Goal: Transaction & Acquisition: Obtain resource

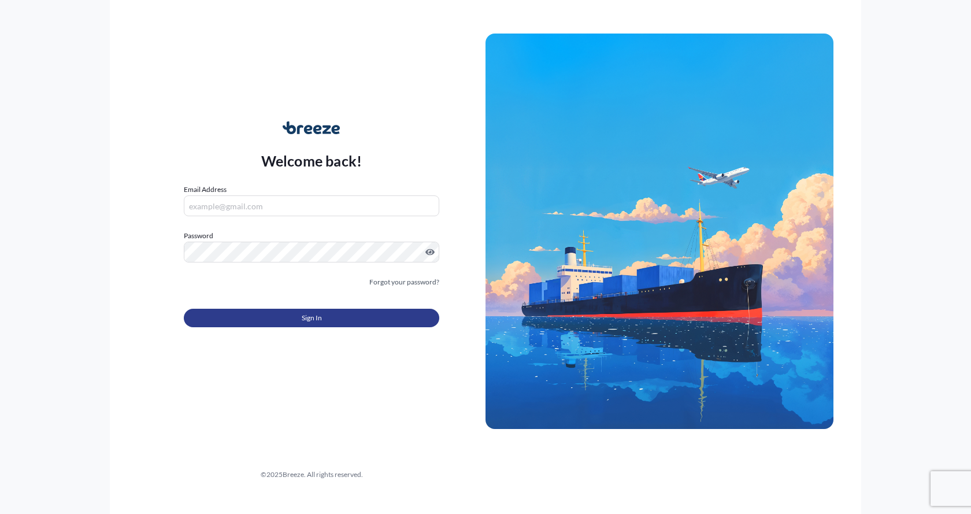
type input "[EMAIL_ADDRESS][DOMAIN_NAME]"
click at [269, 313] on button "Sign In" at bounding box center [312, 318] width 256 height 19
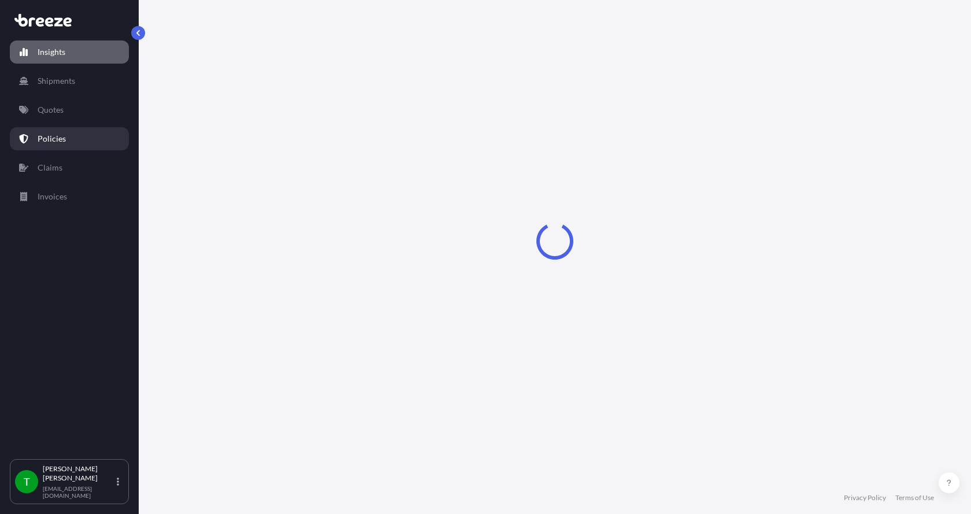
select select "2025"
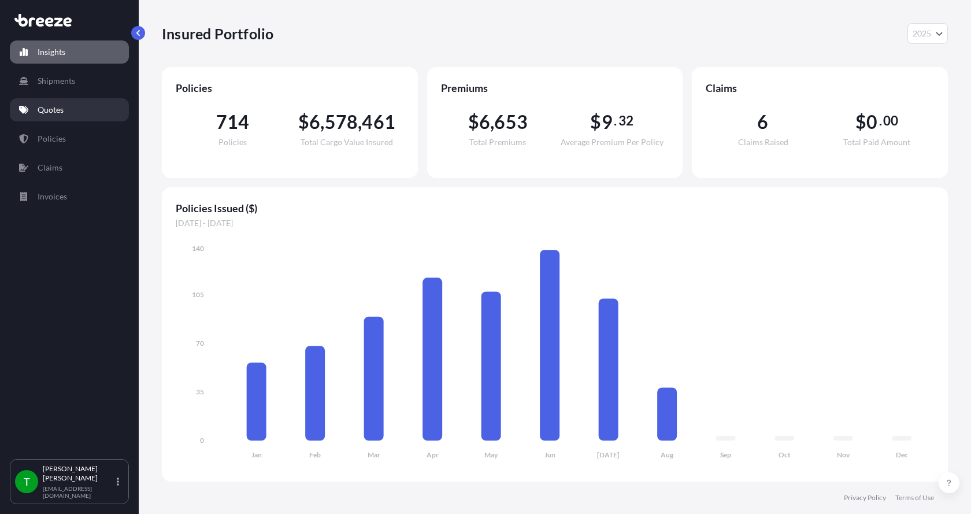
click at [43, 108] on p "Quotes" at bounding box center [51, 110] width 26 height 12
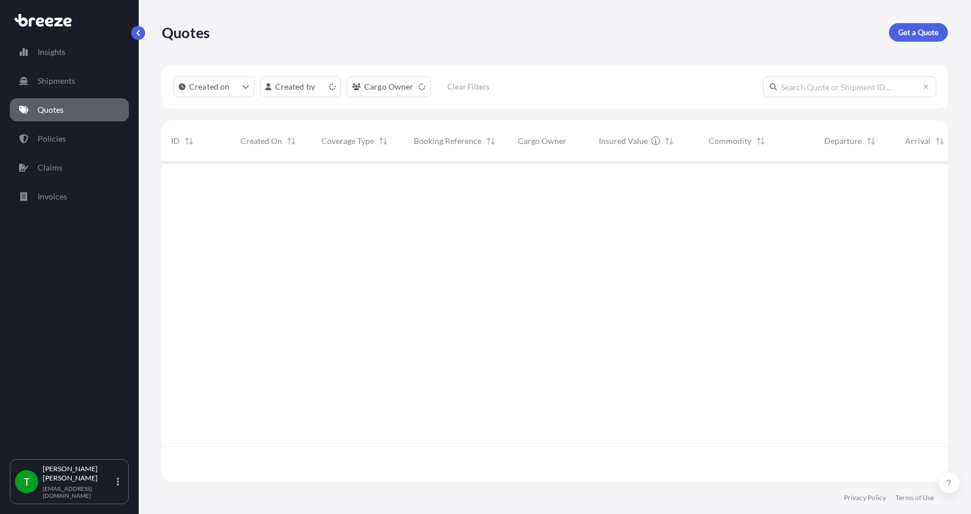
scroll to position [317, 778]
click at [918, 31] on p "Get a Quote" at bounding box center [919, 33] width 40 height 12
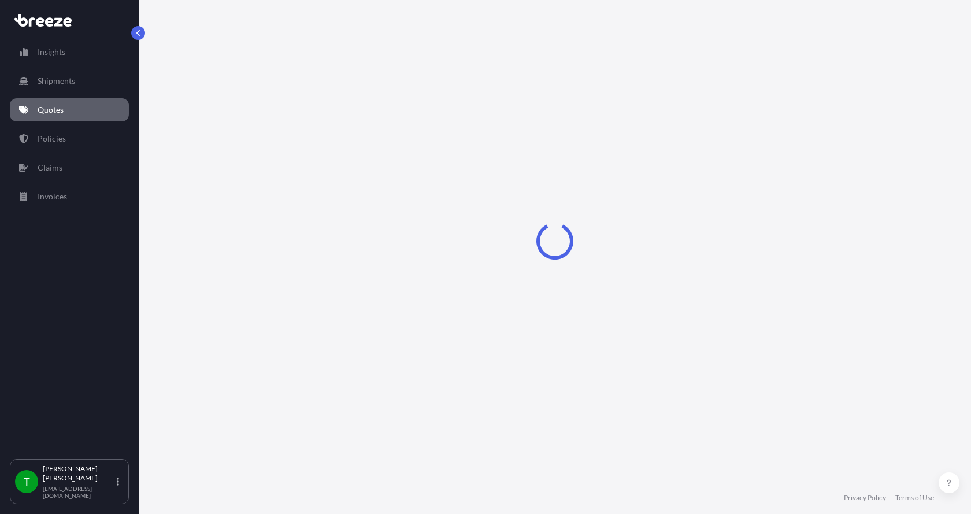
select select "Sea"
select select "1"
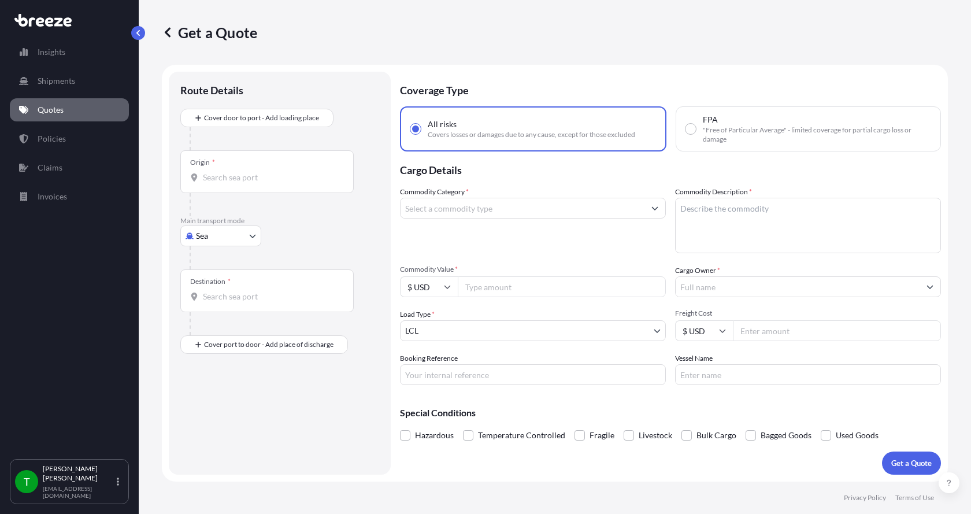
click at [194, 233] on body "Insights Shipments Quotes Policies Claims Invoices T [PERSON_NAME] [EMAIL_ADDRE…" at bounding box center [485, 257] width 971 height 514
click at [223, 311] on div "Road" at bounding box center [221, 307] width 72 height 21
select select "Road"
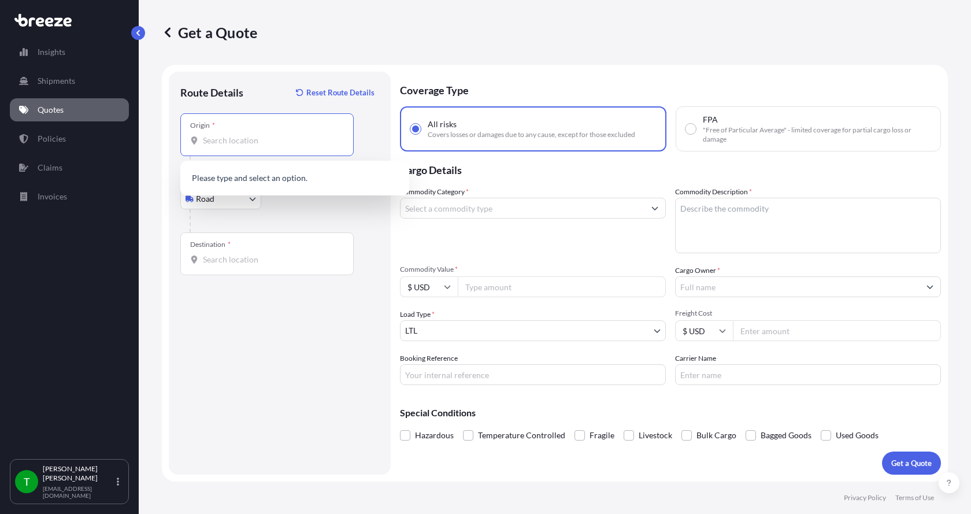
click at [216, 143] on input "Origin *" at bounding box center [271, 141] width 136 height 12
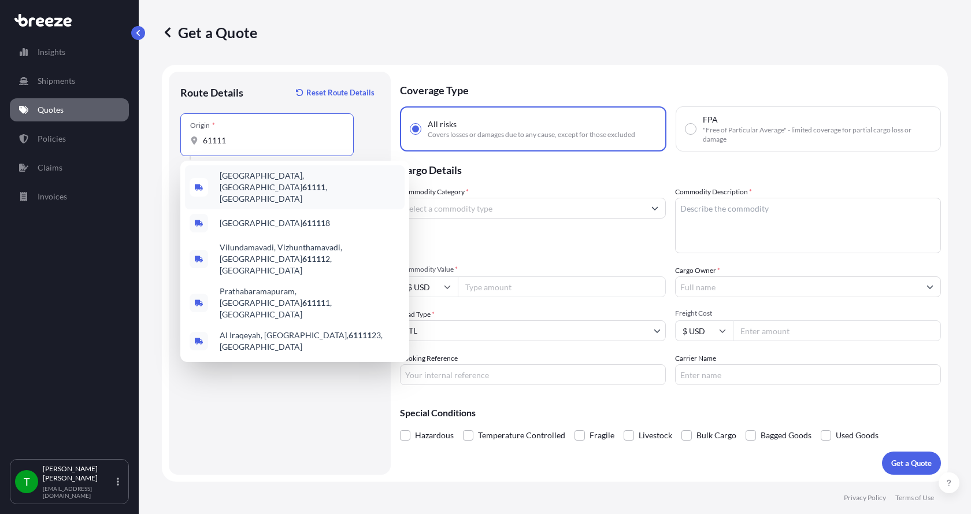
click at [227, 175] on span "[GEOGRAPHIC_DATA] , [GEOGRAPHIC_DATA]" at bounding box center [310, 187] width 180 height 35
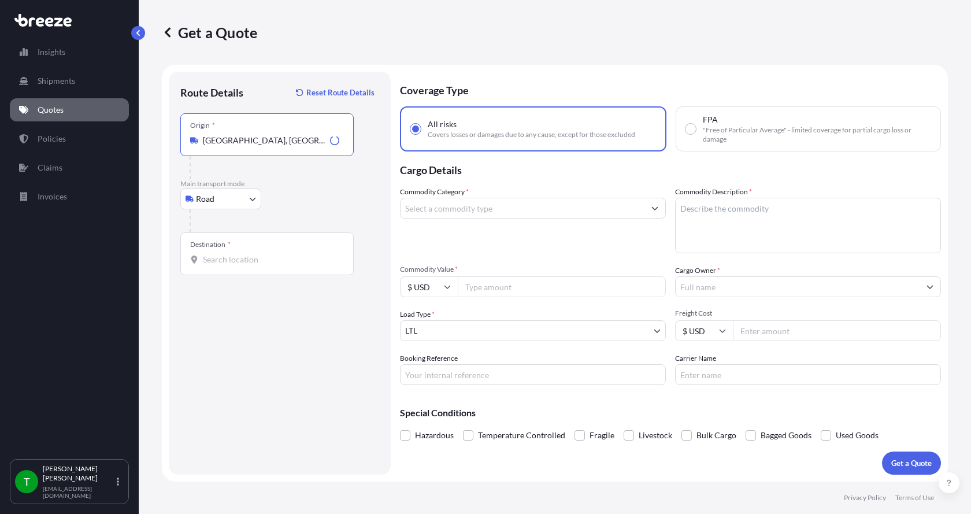
type input "[GEOGRAPHIC_DATA], [GEOGRAPHIC_DATA]"
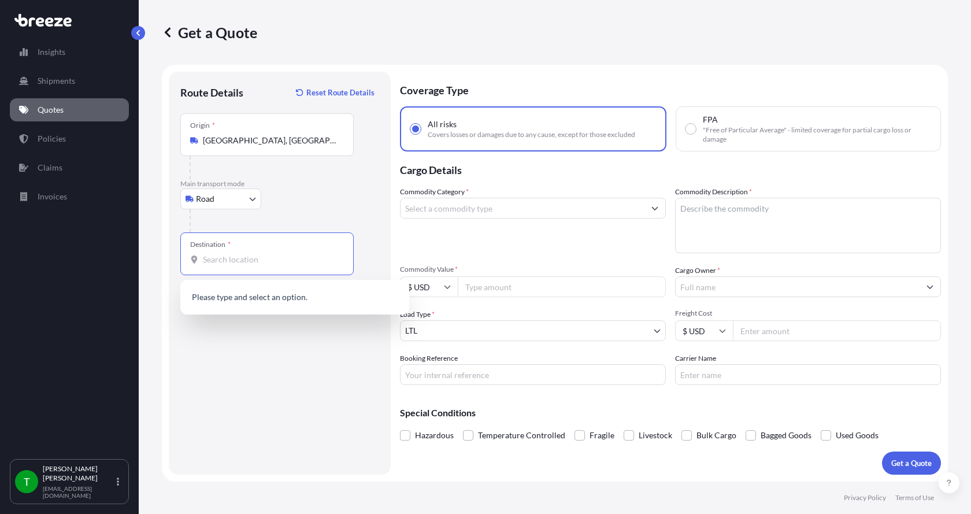
click at [207, 254] on input "Destination *" at bounding box center [271, 260] width 136 height 12
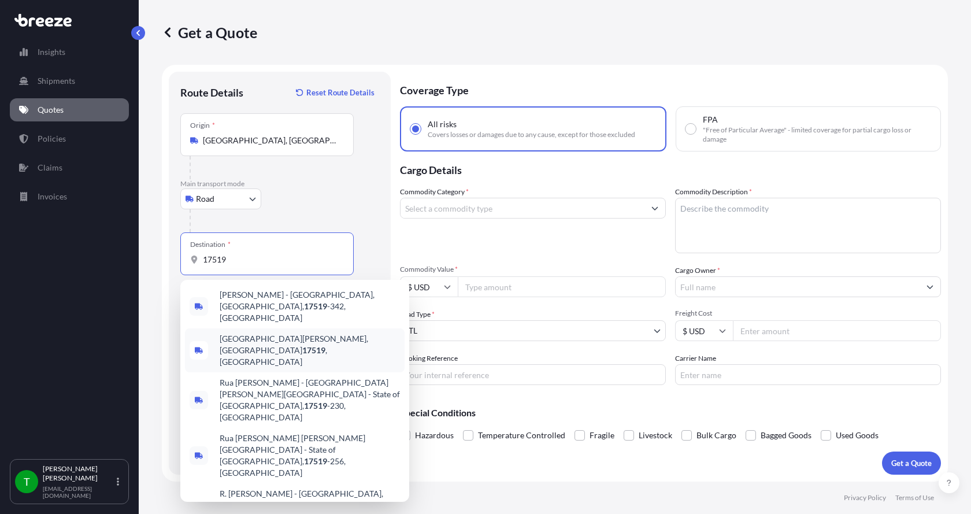
click at [230, 333] on span "[GEOGRAPHIC_DATA][PERSON_NAME] , [GEOGRAPHIC_DATA]" at bounding box center [310, 350] width 180 height 35
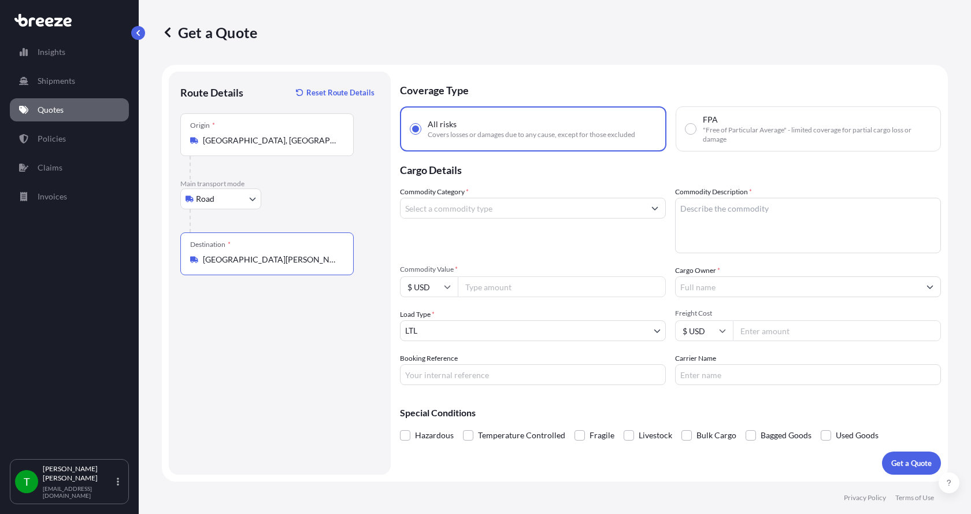
type input "[GEOGRAPHIC_DATA][PERSON_NAME], [GEOGRAPHIC_DATA]"
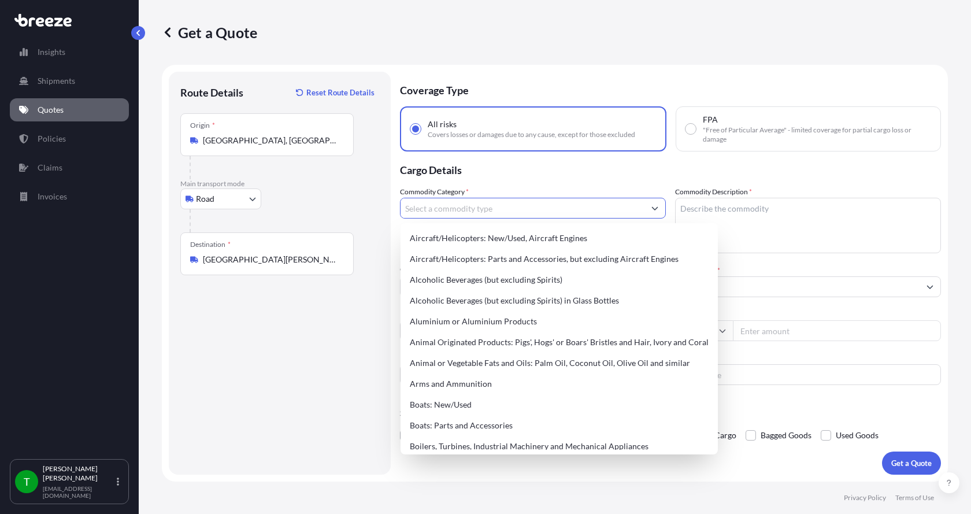
click at [441, 210] on input "Commodity Category *" at bounding box center [523, 208] width 244 height 21
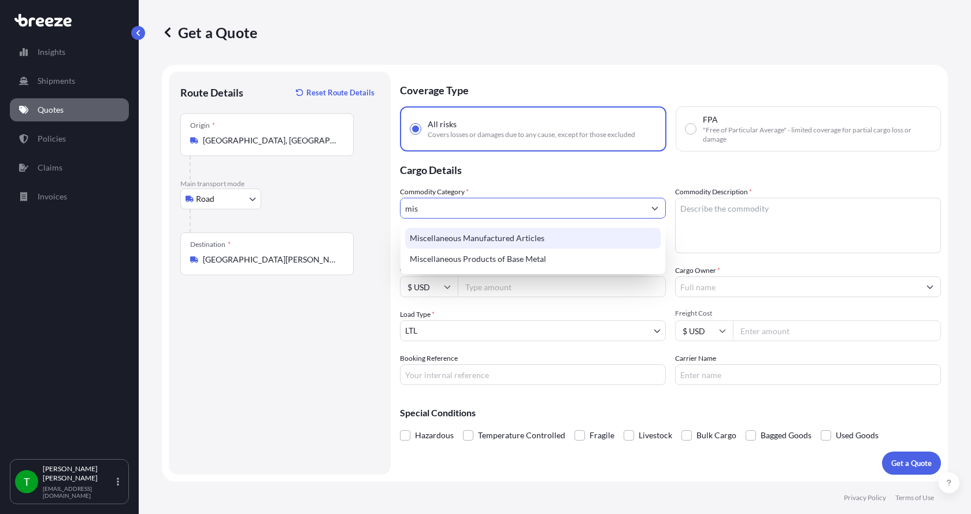
click at [445, 230] on div "Miscellaneous Manufactured Articles" at bounding box center [533, 238] width 256 height 21
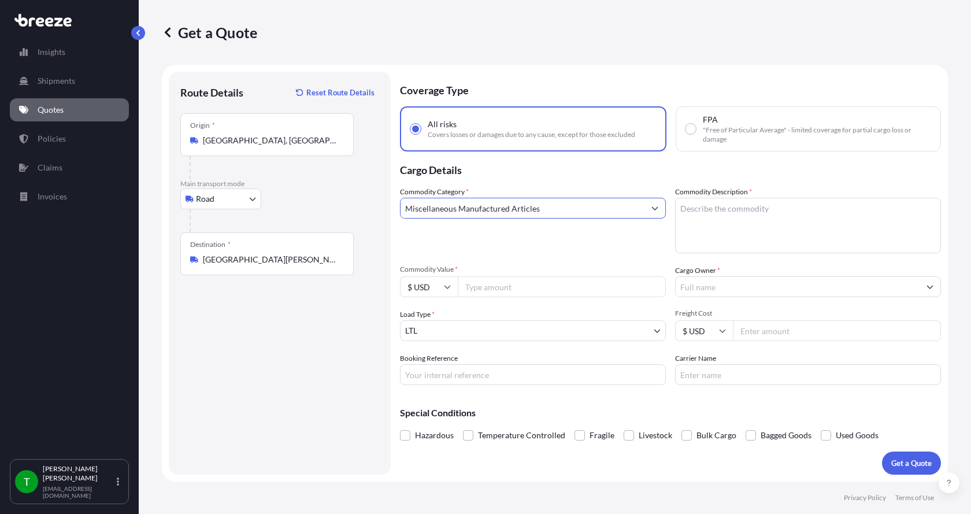
type input "Miscellaneous Manufactured Articles"
click at [737, 217] on textarea "Commodity Description *" at bounding box center [808, 226] width 266 height 56
click at [690, 214] on textarea "Commodity Description *" at bounding box center [808, 226] width 266 height 56
type textarea "Parts Motor AER 25HP"
click at [487, 289] on input "Commodity Value *" at bounding box center [562, 286] width 208 height 21
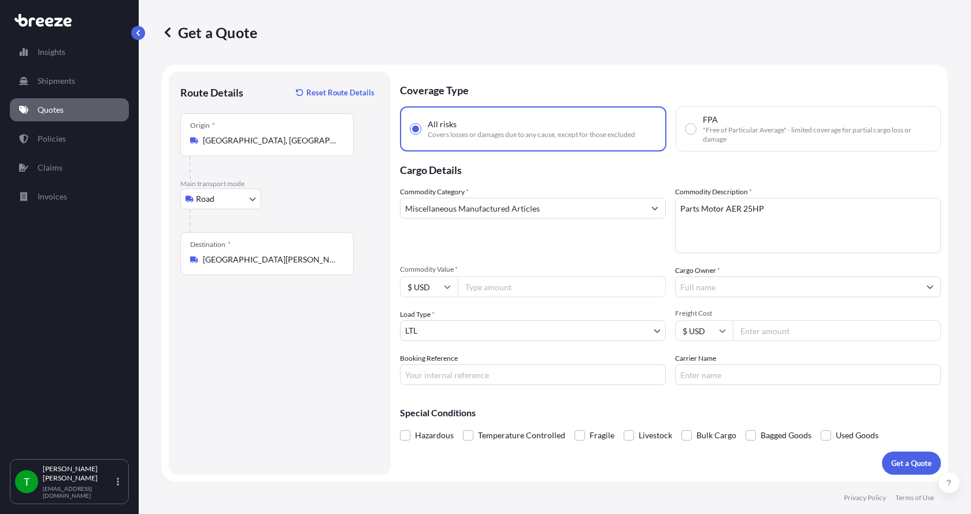
click at [472, 286] on input "Commodity Value *" at bounding box center [562, 286] width 208 height 21
type input "3300.00"
click at [793, 289] on input "Cargo Owner *" at bounding box center [798, 286] width 244 height 21
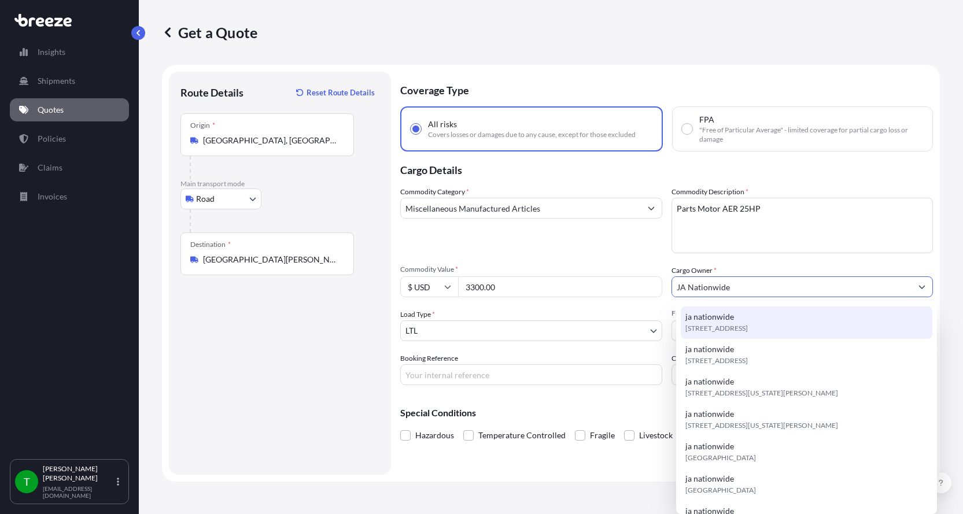
type input "JA Nationwide"
click at [527, 381] on input "Booking Reference" at bounding box center [531, 374] width 262 height 21
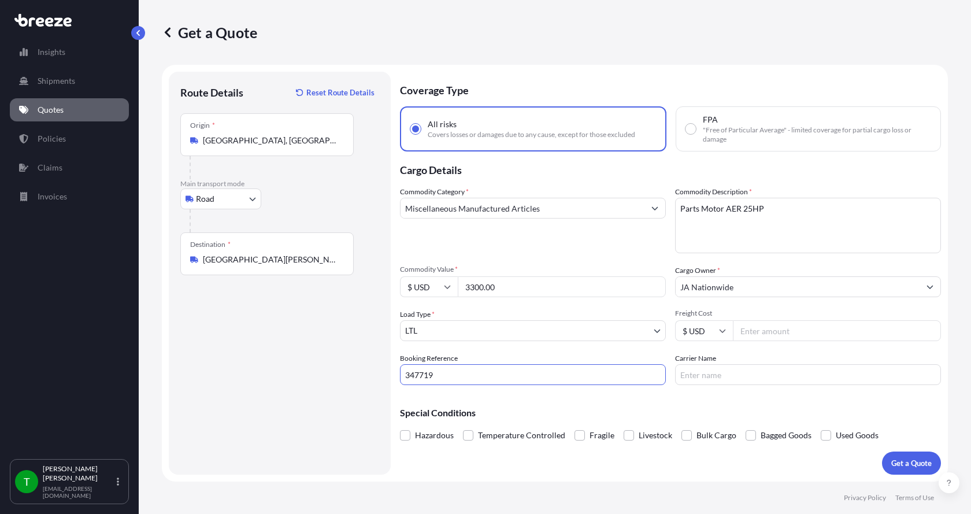
type input "347719"
click at [830, 333] on input "Freight Cost" at bounding box center [837, 330] width 208 height 21
type input "340.00"
click at [766, 371] on input "Carrier Name" at bounding box center [808, 374] width 266 height 21
type input "[PERSON_NAME] XPO"
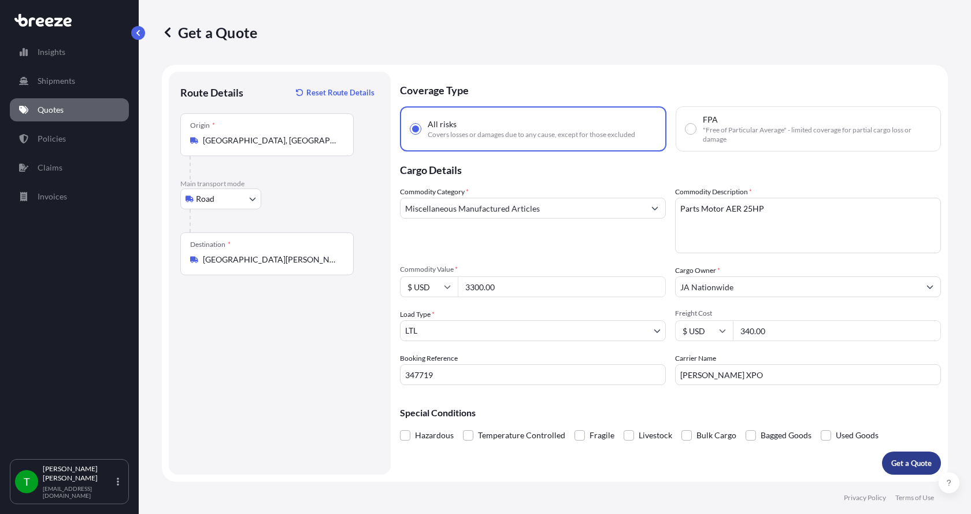
click at [899, 459] on p "Get a Quote" at bounding box center [912, 463] width 40 height 12
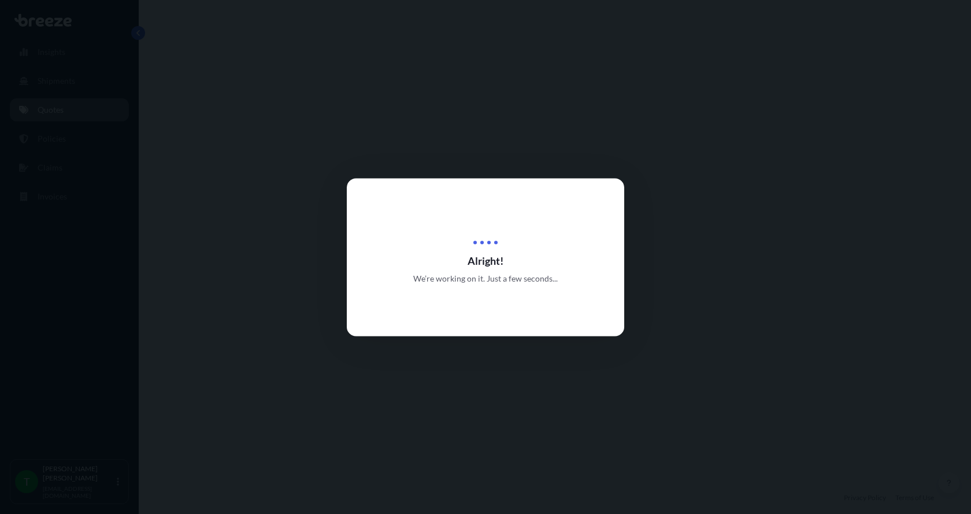
select select "Road"
select select "1"
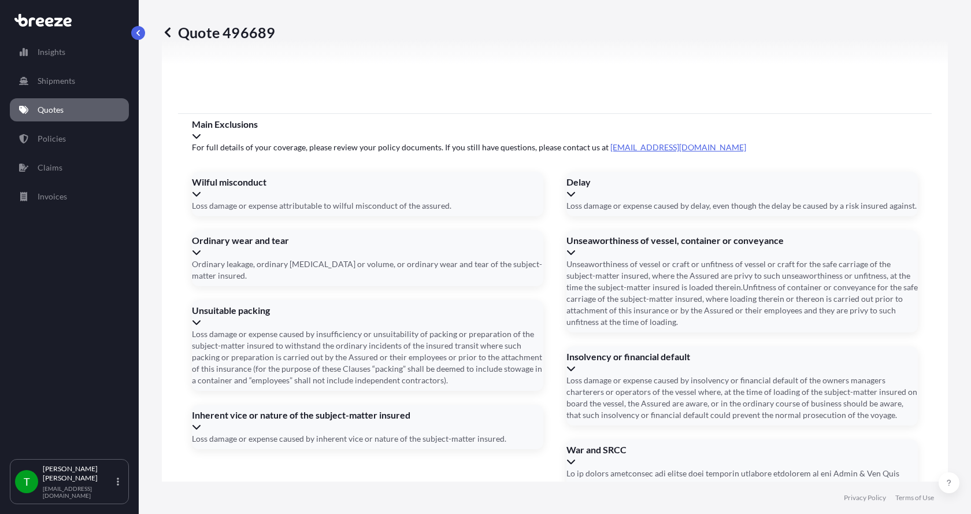
scroll to position [1521, 0]
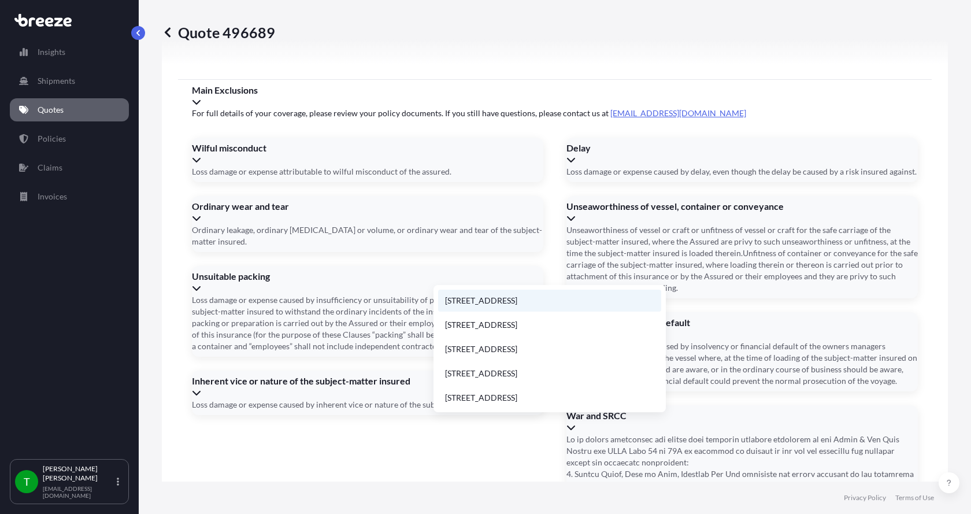
click at [480, 304] on li "[STREET_ADDRESS]" at bounding box center [549, 301] width 223 height 22
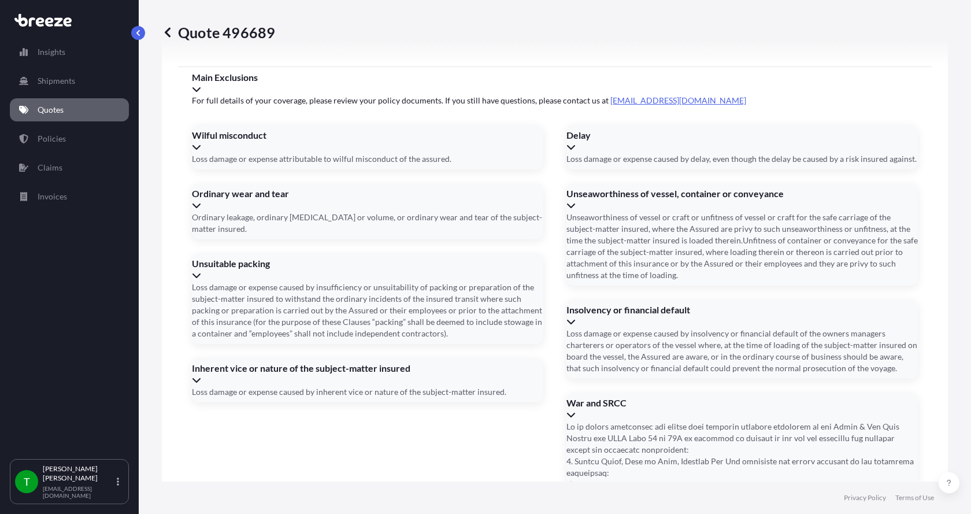
type input "[STREET_ADDRESS]"
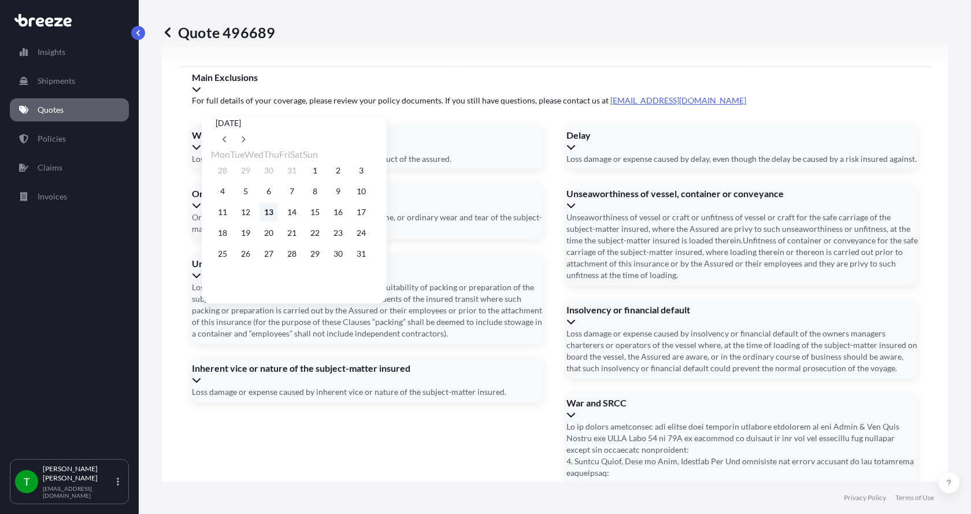
click at [278, 216] on button "13" at bounding box center [269, 212] width 19 height 19
type input "[DATE]"
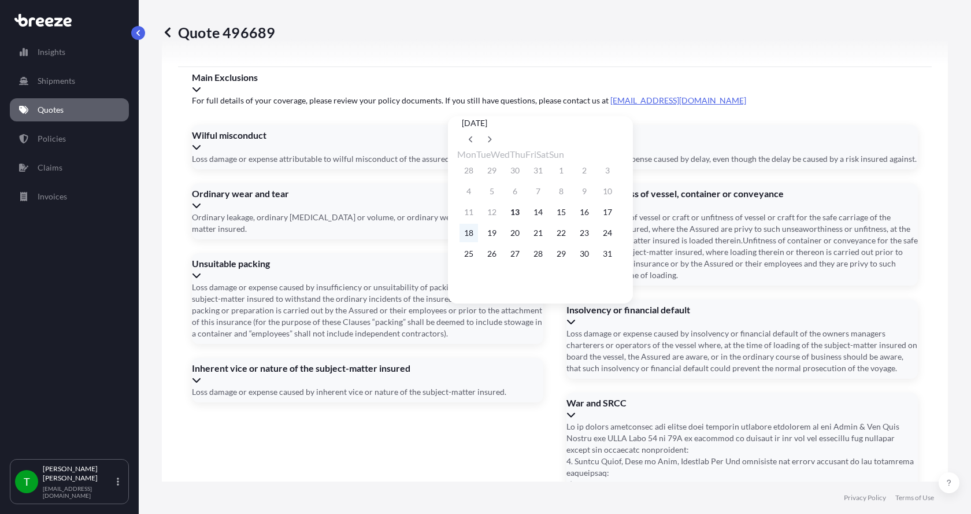
click at [469, 236] on button "18" at bounding box center [469, 233] width 19 height 19
type input "[DATE]"
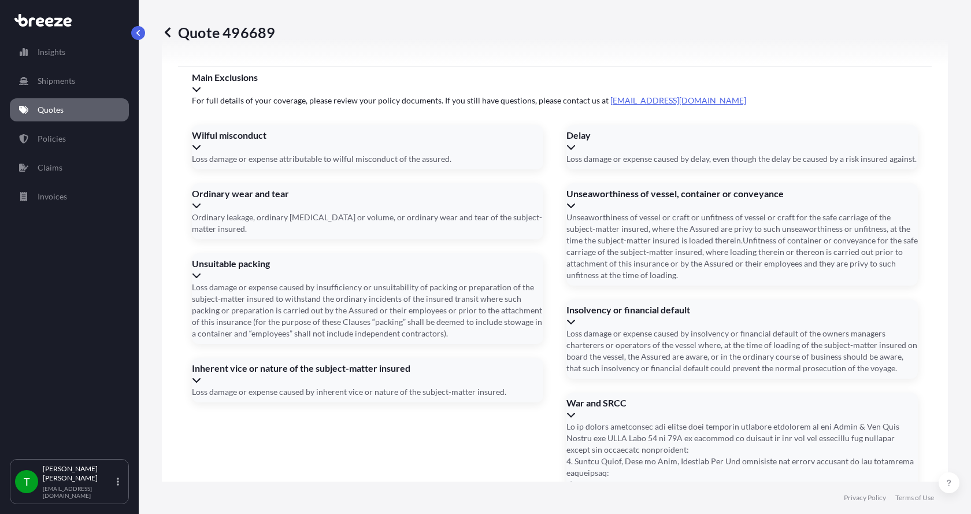
click at [480, 228] on button "18" at bounding box center [487, 223] width 14 height 10
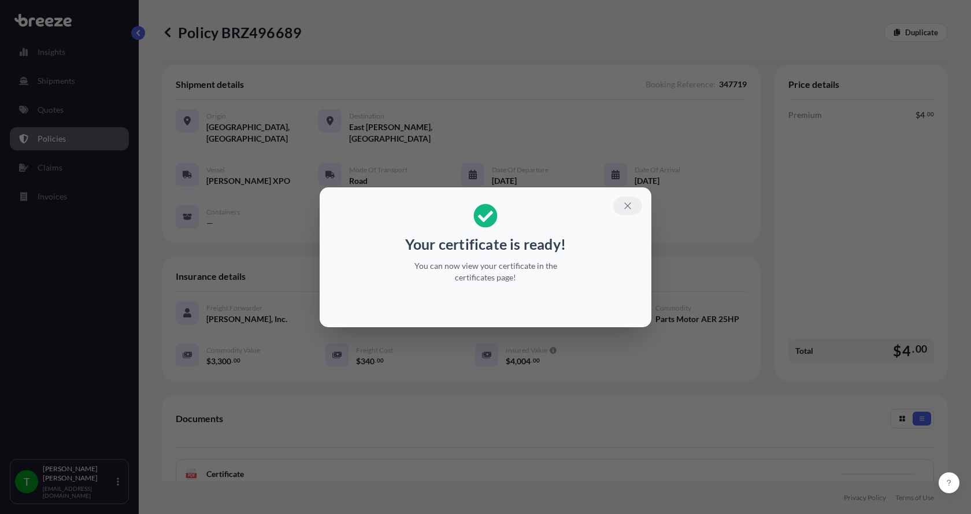
click at [628, 204] on icon "button" at bounding box center [628, 206] width 10 height 10
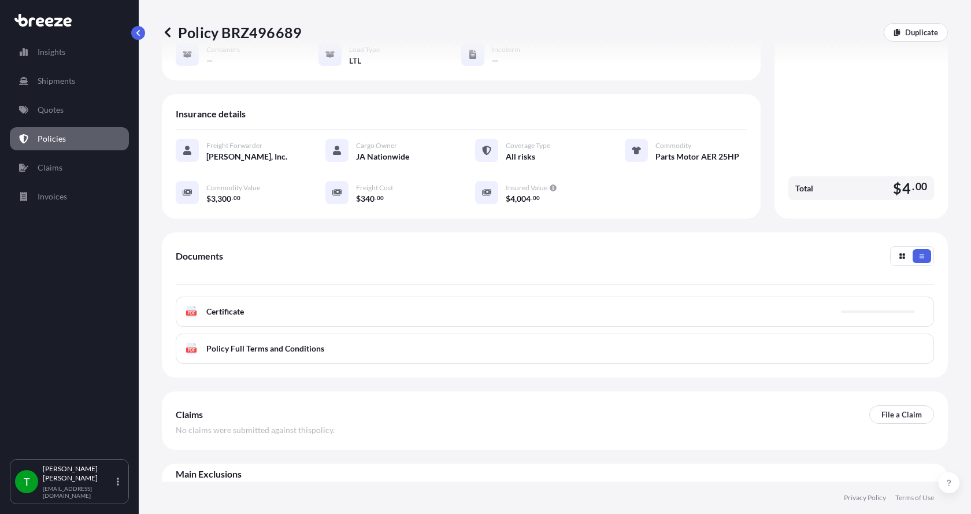
scroll to position [170, 0]
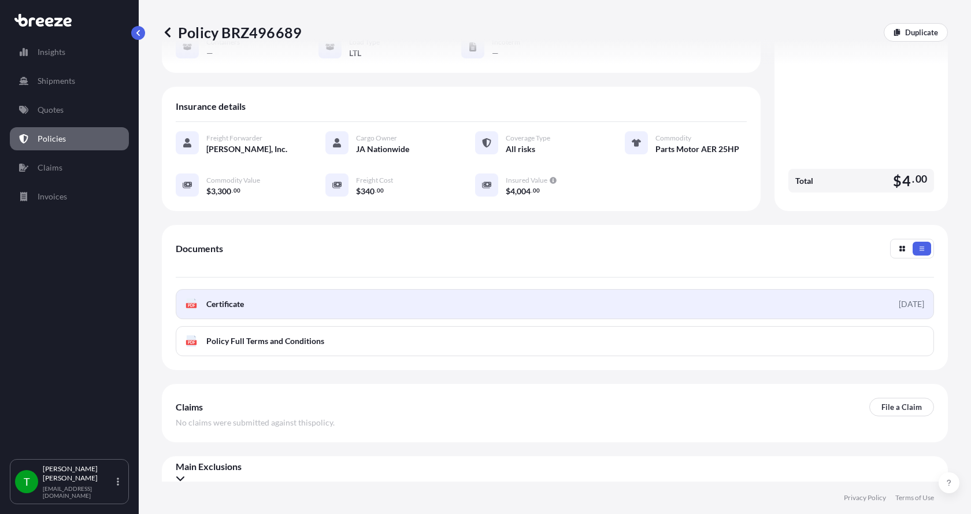
click at [193, 304] on text "PDF" at bounding box center [192, 306] width 8 height 4
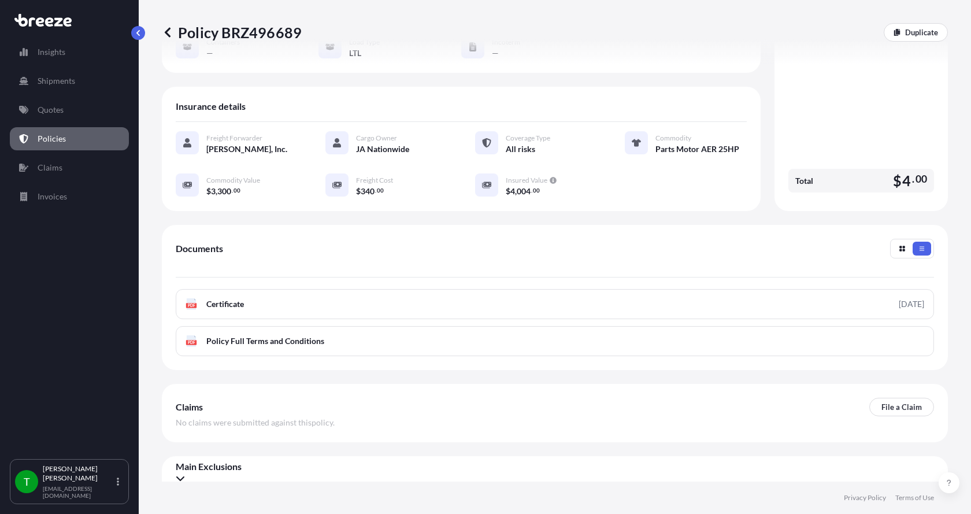
click at [353, 51] on div "Policy BRZ496689 Duplicate" at bounding box center [555, 32] width 786 height 65
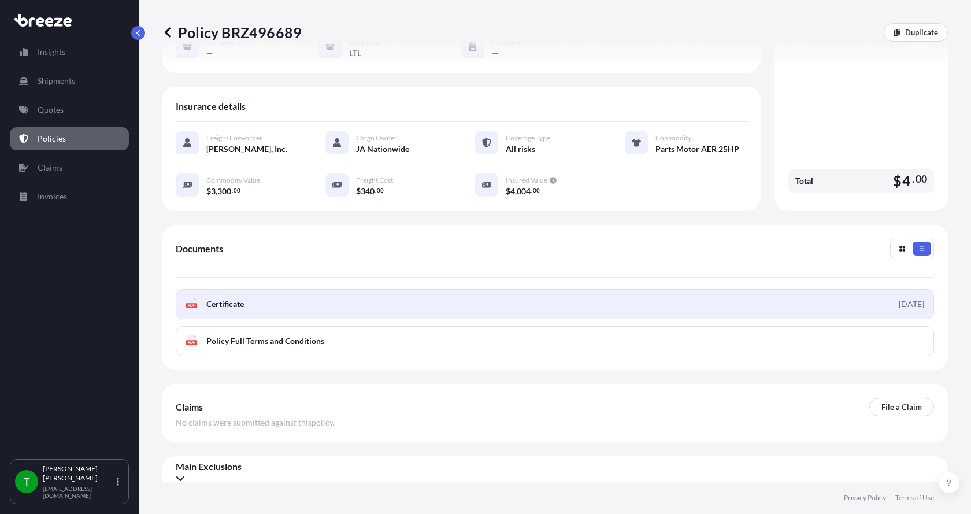
click at [190, 304] on text "PDF" at bounding box center [192, 306] width 8 height 4
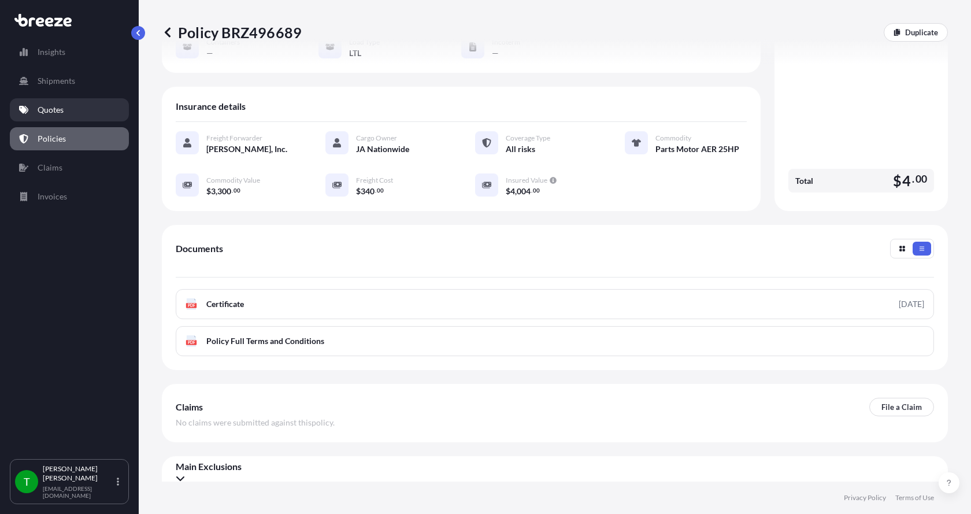
click at [56, 110] on p "Quotes" at bounding box center [51, 110] width 26 height 12
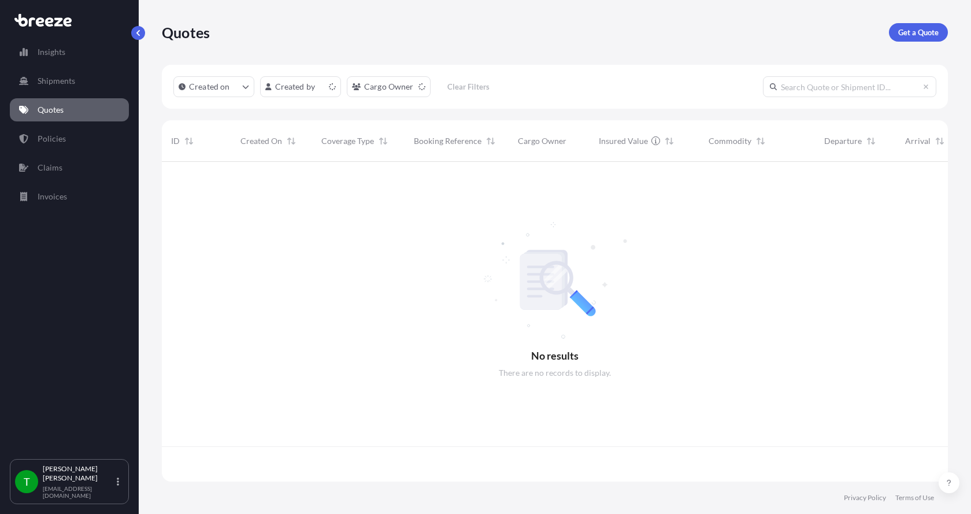
scroll to position [317, 778]
click at [915, 27] on p "Get a Quote" at bounding box center [919, 33] width 40 height 12
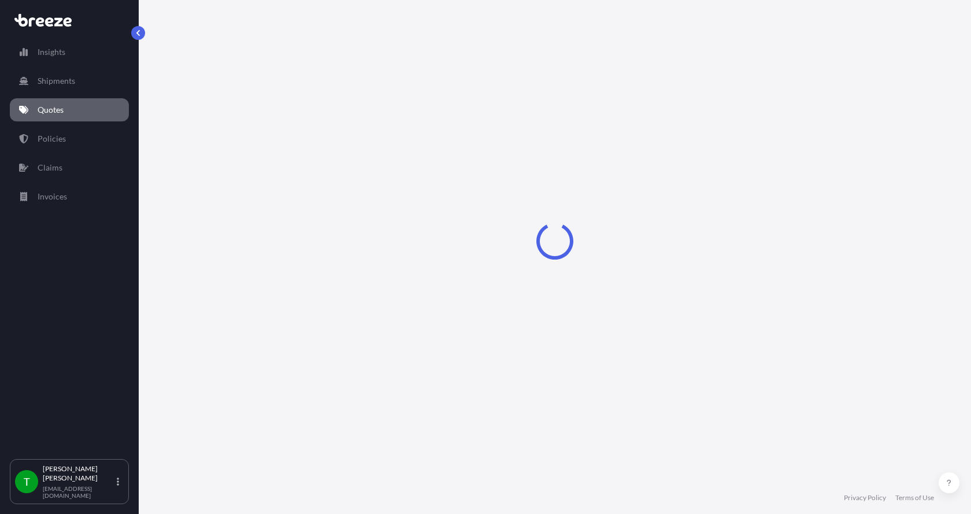
select select "Sea"
select select "1"
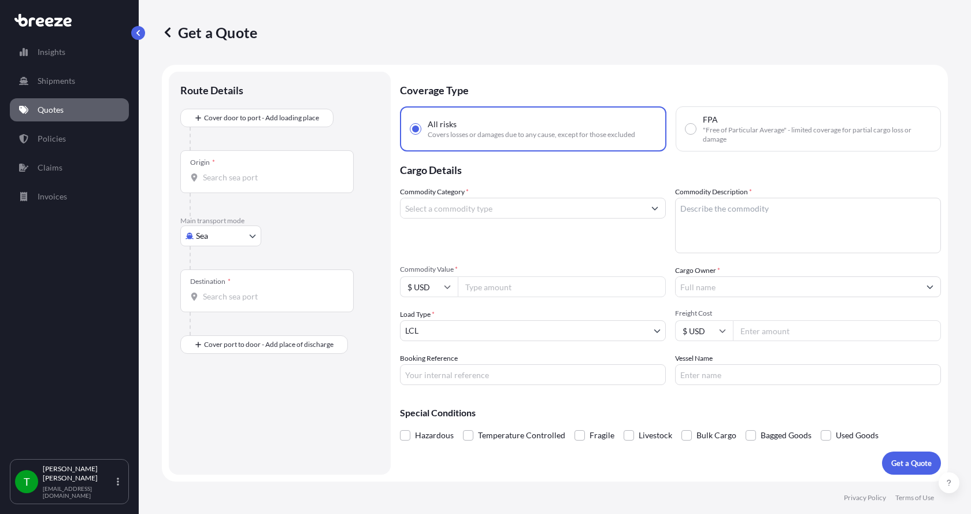
click at [205, 231] on body "Insights Shipments Quotes Policies Claims Invoices T [PERSON_NAME] [EMAIL_ADDRE…" at bounding box center [485, 257] width 971 height 514
click at [211, 306] on span "Road" at bounding box center [211, 308] width 19 height 12
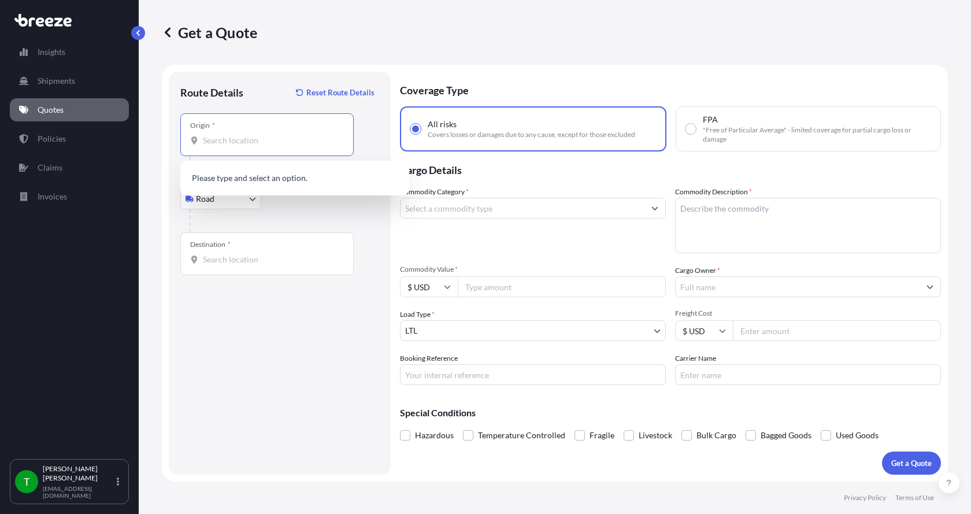
click at [215, 141] on input "Origin *" at bounding box center [271, 141] width 136 height 12
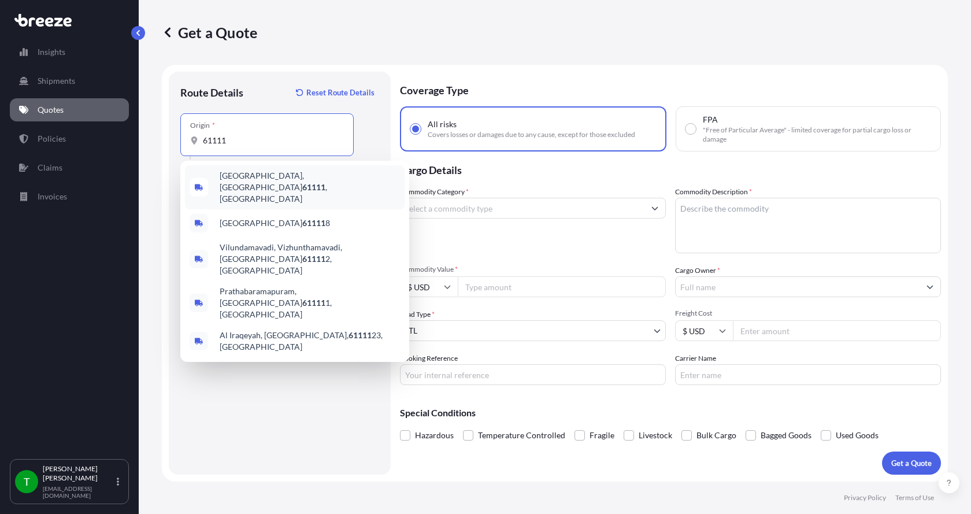
click at [227, 176] on span "[GEOGRAPHIC_DATA] , [GEOGRAPHIC_DATA]" at bounding box center [310, 187] width 180 height 35
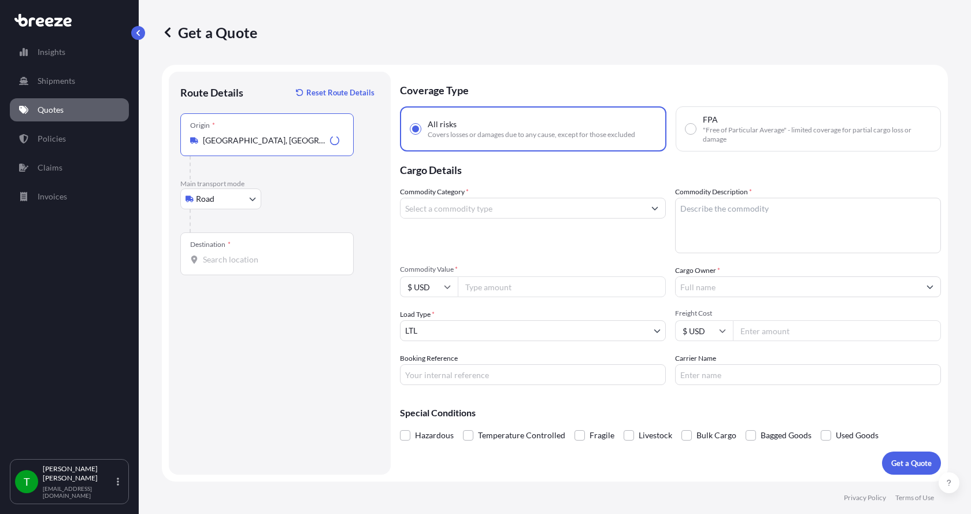
type input "[GEOGRAPHIC_DATA], [GEOGRAPHIC_DATA]"
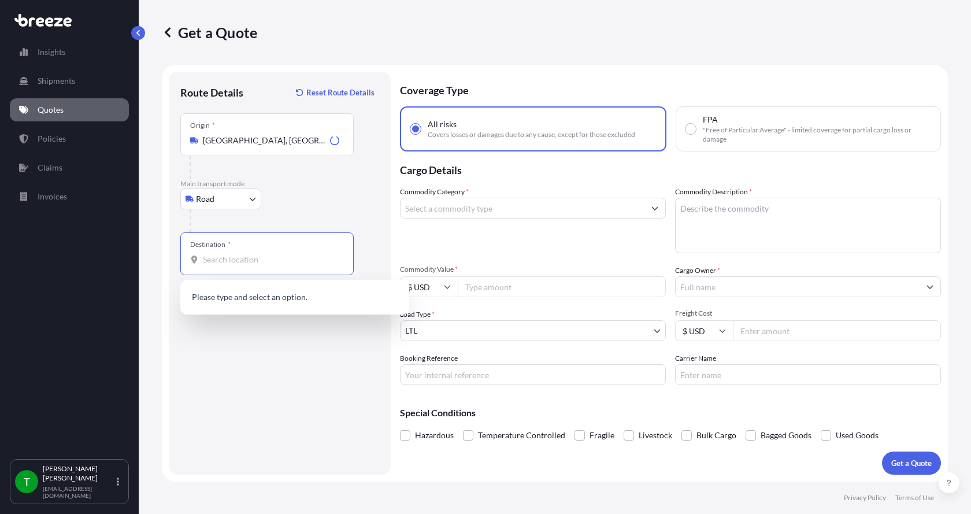
click at [217, 262] on input "Destination *" at bounding box center [271, 260] width 136 height 12
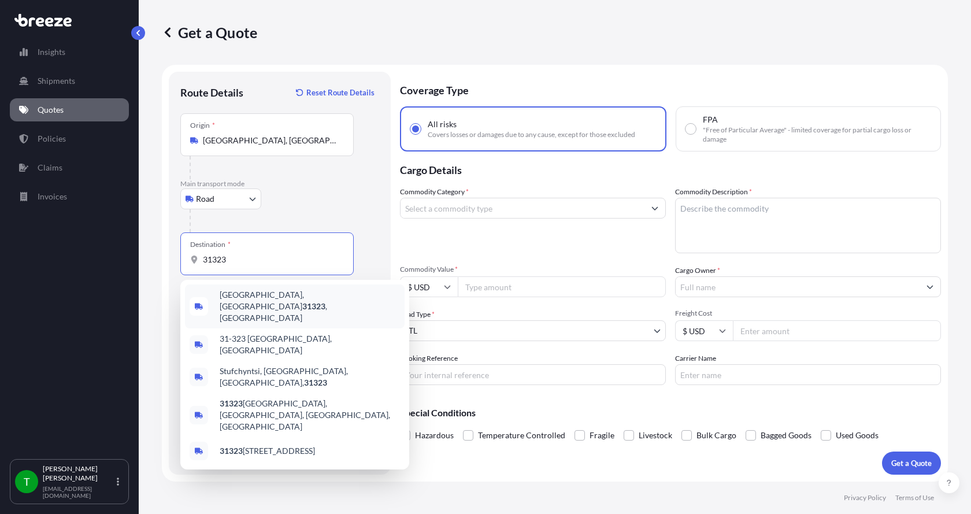
click at [230, 299] on span "[GEOGRAPHIC_DATA] , [GEOGRAPHIC_DATA]" at bounding box center [310, 306] width 180 height 35
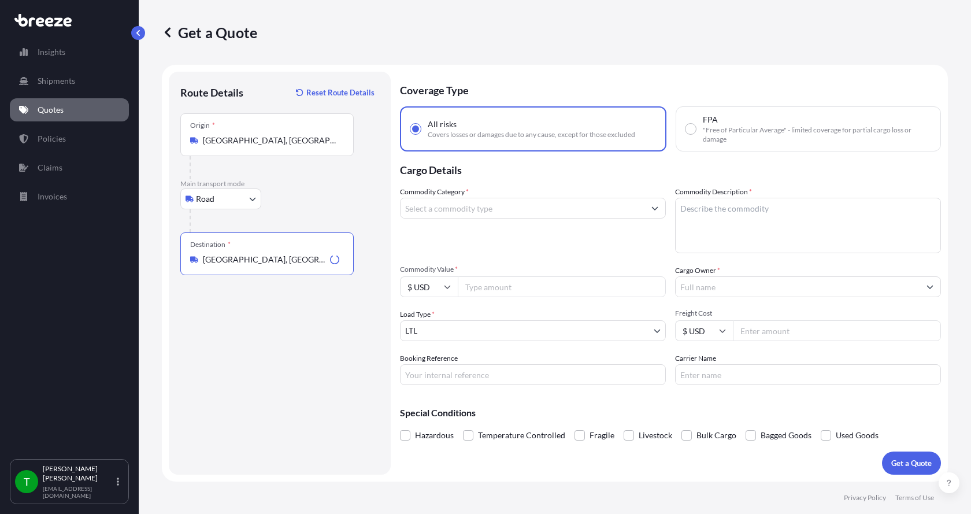
type input "[GEOGRAPHIC_DATA], [GEOGRAPHIC_DATA]"
click at [441, 209] on input "Commodity Category *" at bounding box center [523, 208] width 244 height 21
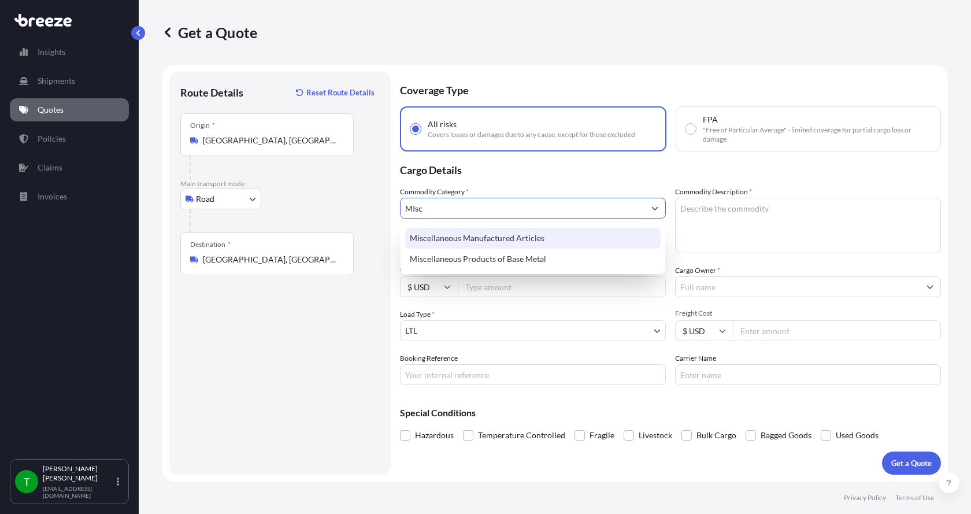
click at [450, 239] on div "Miscellaneous Manufactured Articles" at bounding box center [533, 238] width 256 height 21
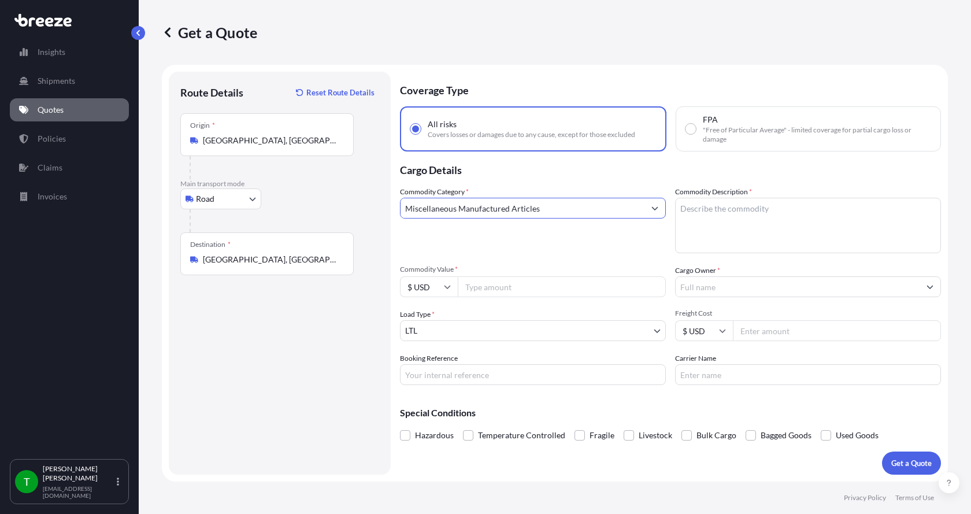
type input "Miscellaneous Manufactured Articles"
click at [698, 206] on textarea "Commodity Description *" at bounding box center [808, 226] width 266 height 56
type textarea "Parts Motor AER 5HP"
click at [508, 290] on input "Commodity Value *" at bounding box center [562, 286] width 208 height 21
click at [491, 290] on input "Commodity Value *" at bounding box center [562, 286] width 208 height 21
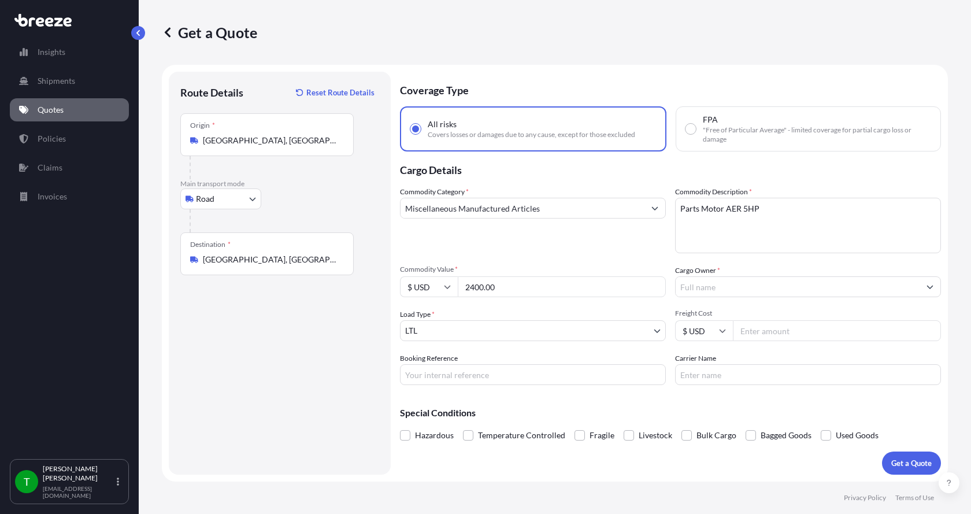
type input "2400.00"
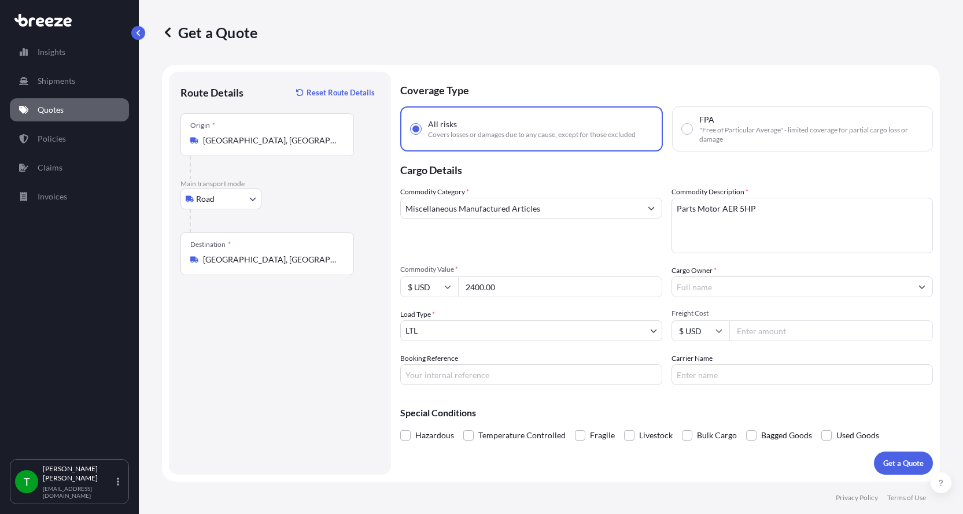
click at [752, 286] on input "Cargo Owner *" at bounding box center [792, 286] width 240 height 21
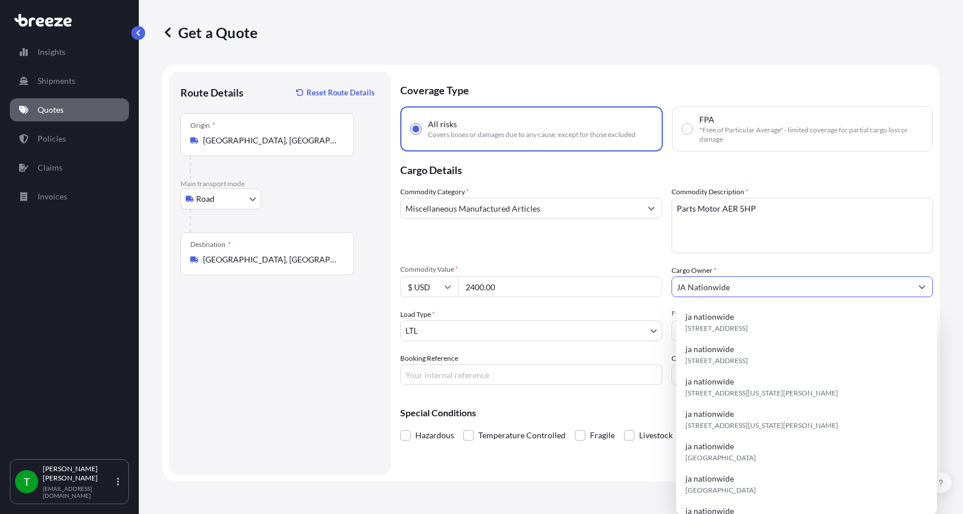
type input "JA Nationwide"
click at [454, 377] on input "Booking Reference" at bounding box center [531, 374] width 262 height 21
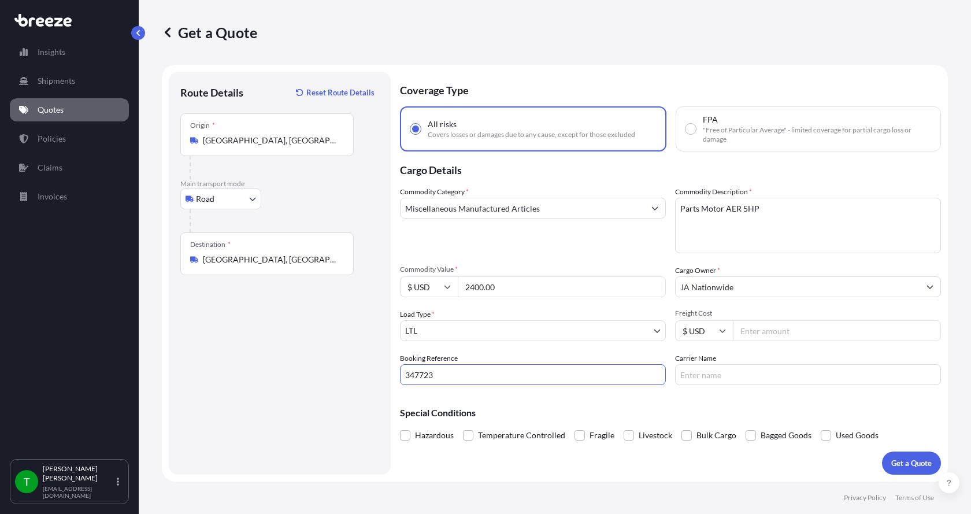
type input "347723"
click at [756, 327] on input "Freight Cost" at bounding box center [837, 330] width 208 height 21
type input "255.00"
click at [733, 373] on input "Carrier Name" at bounding box center [808, 374] width 266 height 21
type input "AAA [PERSON_NAME]"
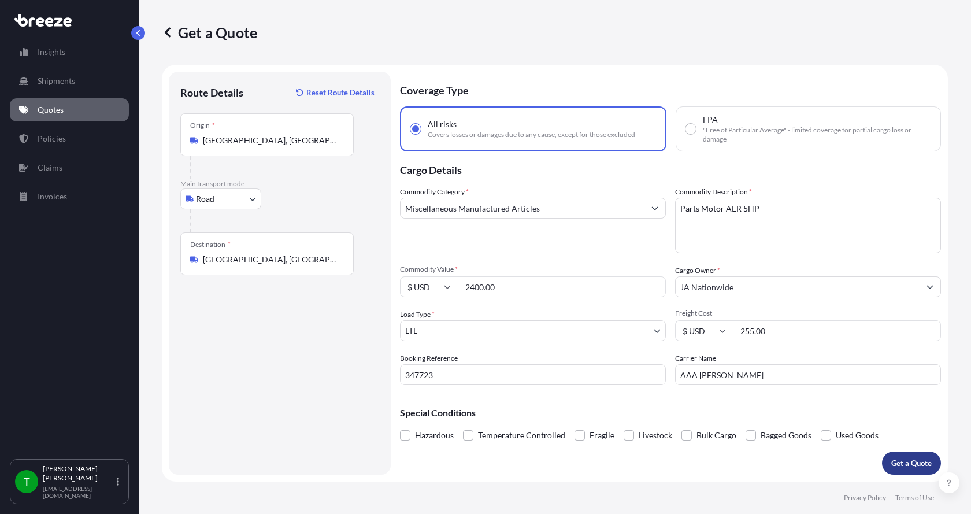
click at [903, 462] on p "Get a Quote" at bounding box center [912, 463] width 40 height 12
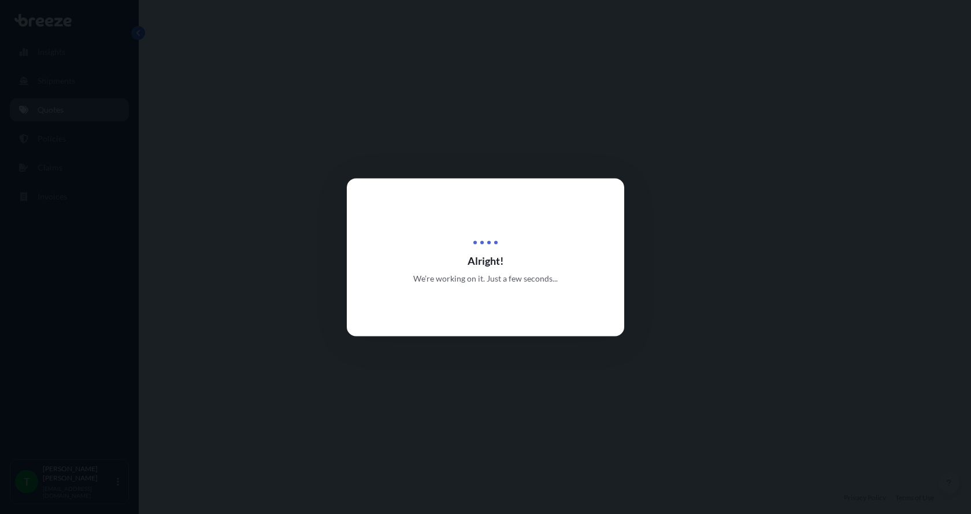
select select "Road"
select select "1"
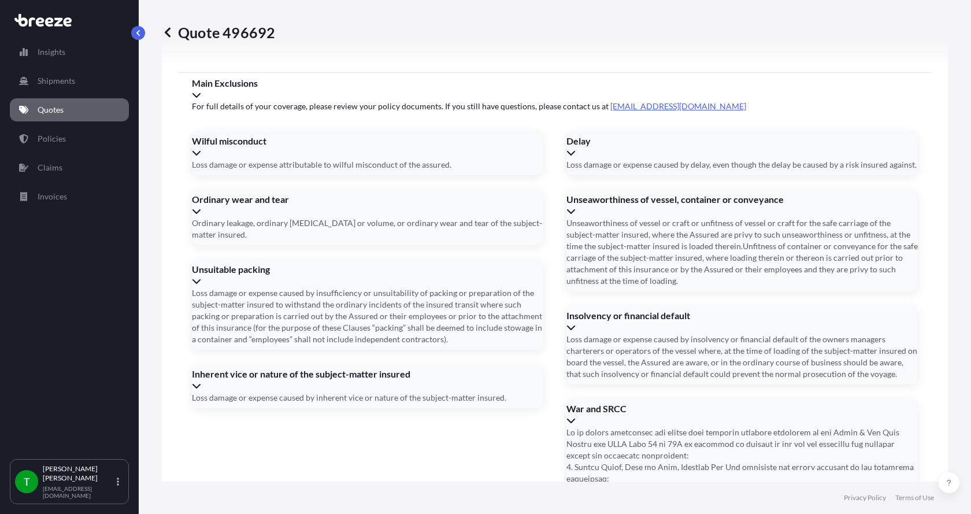
scroll to position [1521, 0]
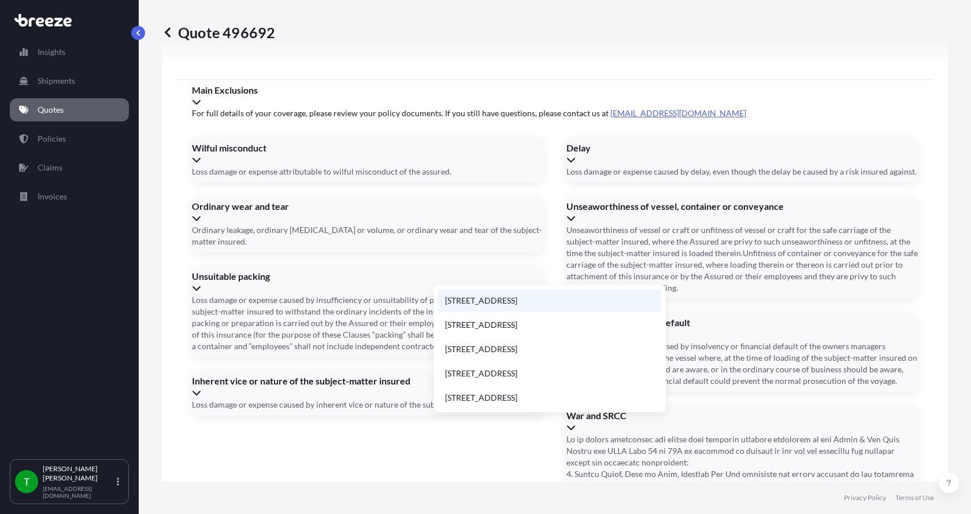
click at [472, 297] on li "[STREET_ADDRESS]" at bounding box center [549, 301] width 223 height 22
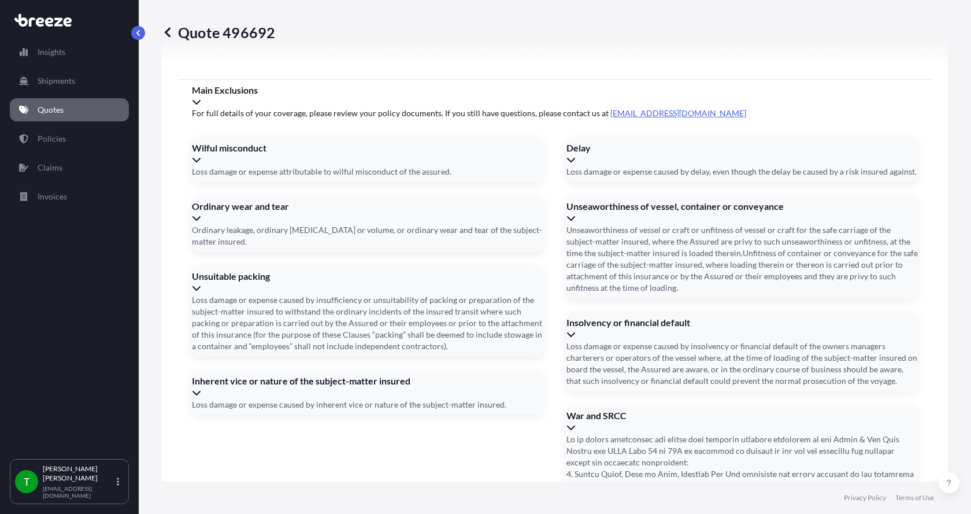
type input "[STREET_ADDRESS]"
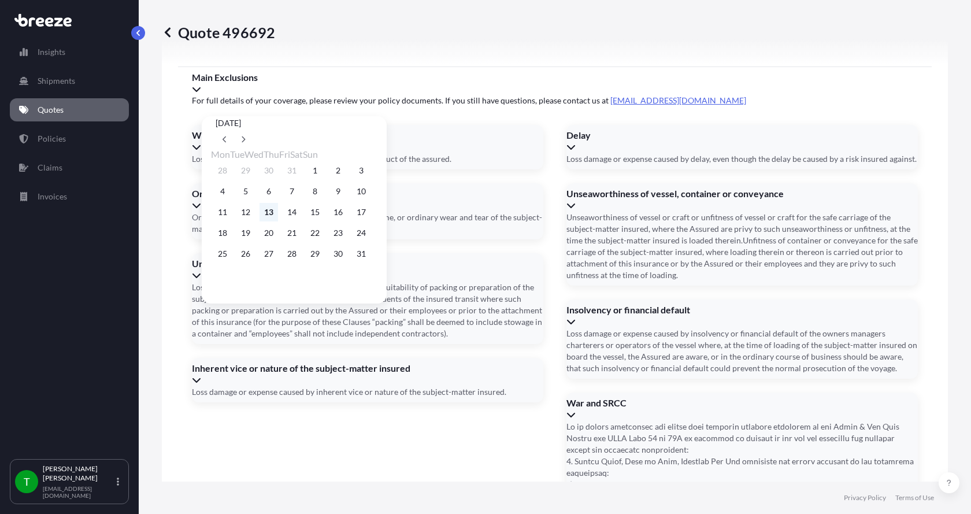
click at [276, 214] on button "13" at bounding box center [269, 212] width 19 height 19
type input "[DATE]"
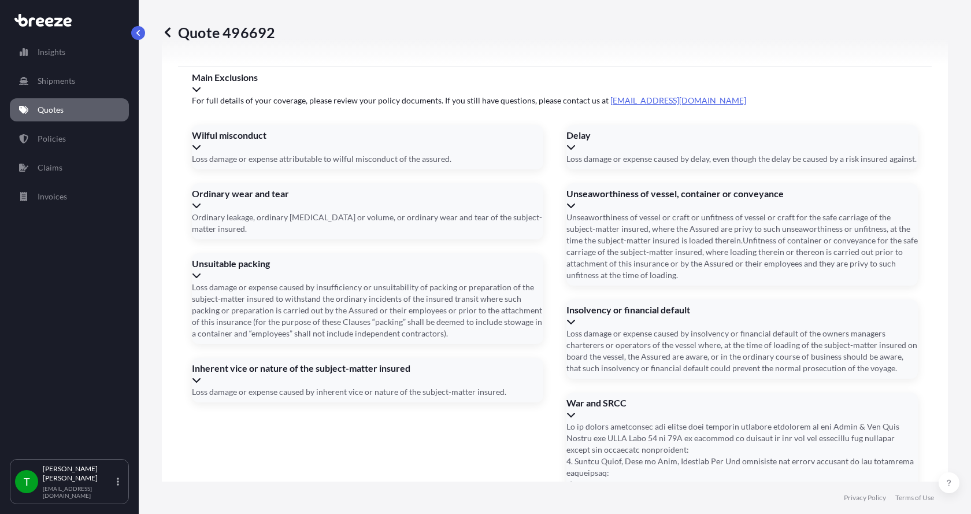
click at [276, 214] on button "13" at bounding box center [275, 211] width 14 height 10
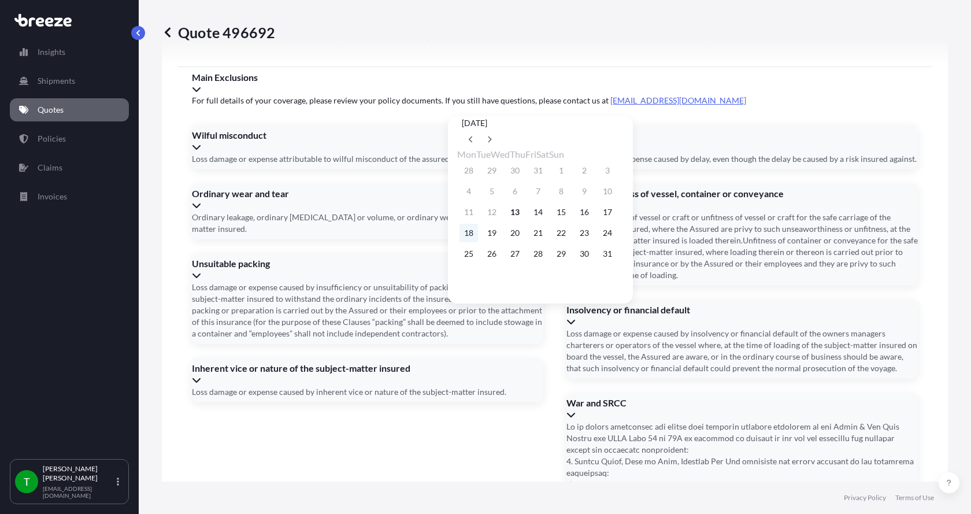
click at [474, 238] on button "18" at bounding box center [469, 233] width 19 height 19
type input "[DATE]"
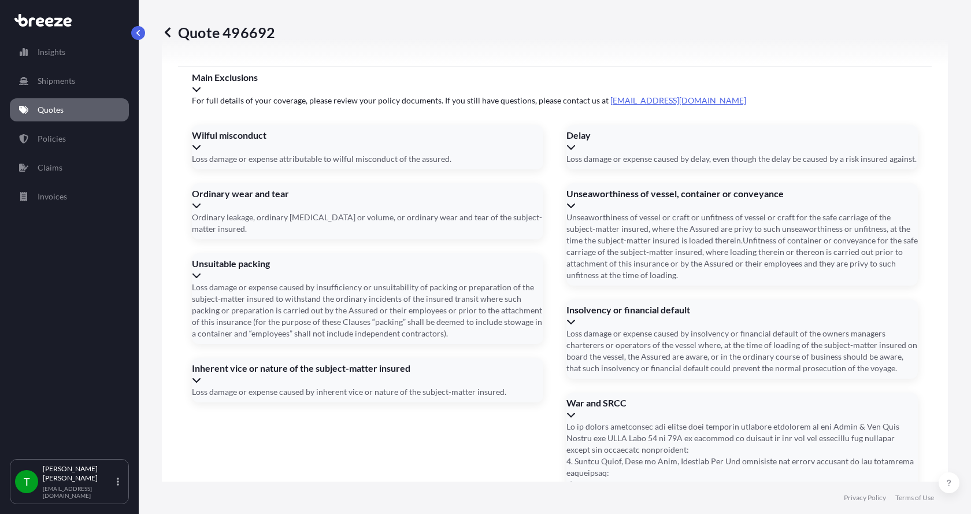
click at [480, 228] on button "18" at bounding box center [487, 223] width 14 height 10
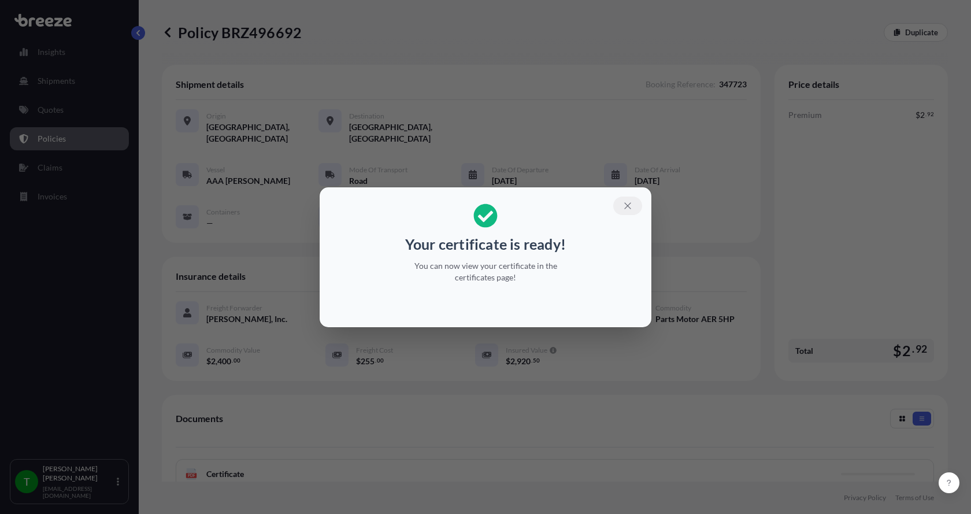
click at [629, 202] on icon "button" at bounding box center [628, 206] width 10 height 10
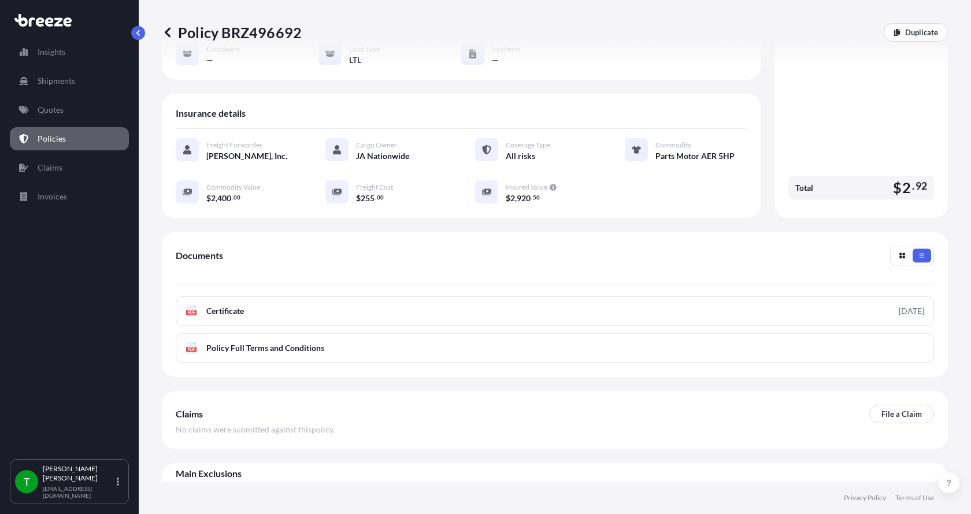
scroll to position [170, 0]
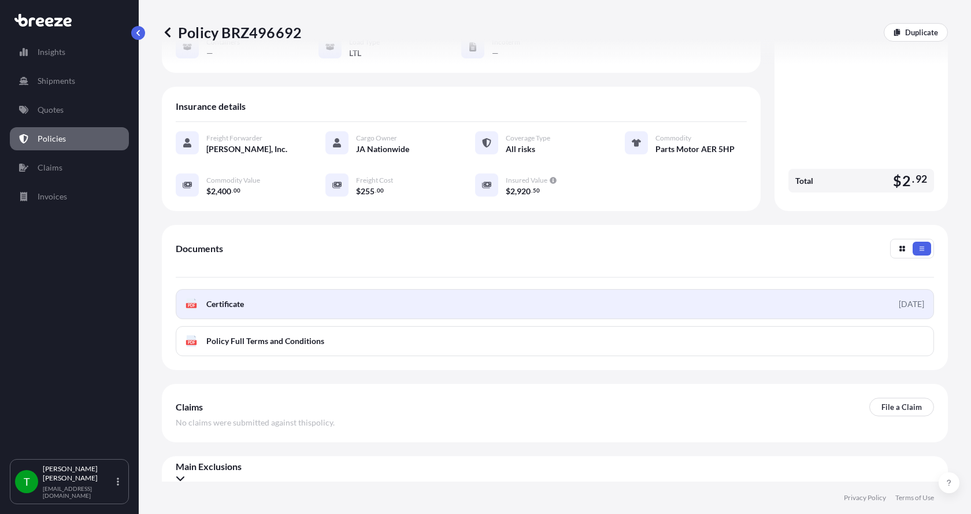
click at [189, 304] on text "PDF" at bounding box center [192, 306] width 8 height 4
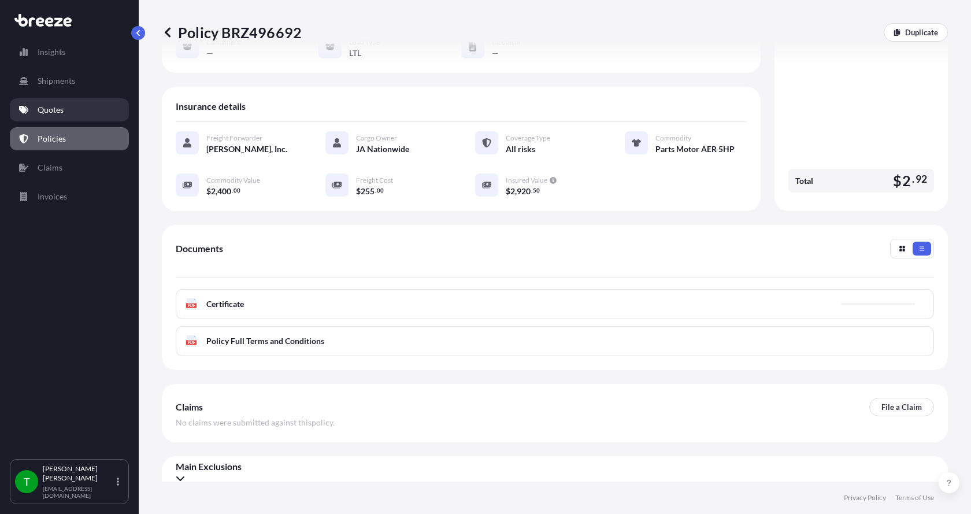
click at [47, 110] on p "Quotes" at bounding box center [51, 110] width 26 height 12
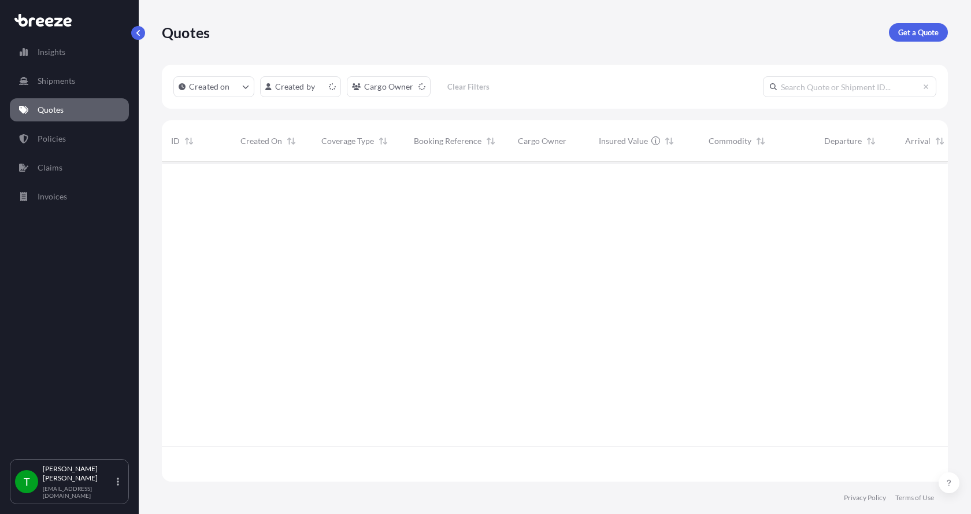
scroll to position [317, 778]
click at [923, 28] on p "Get a Quote" at bounding box center [919, 33] width 40 height 12
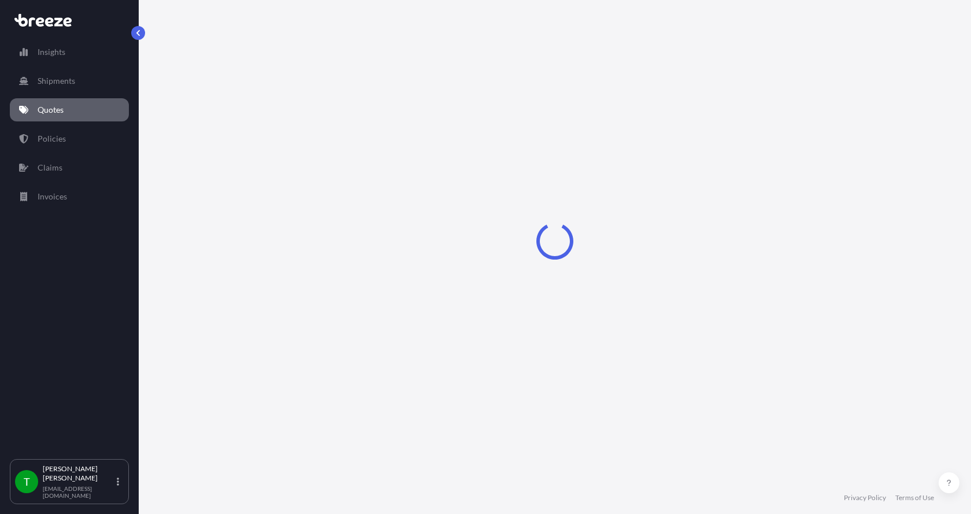
select select "Sea"
select select "1"
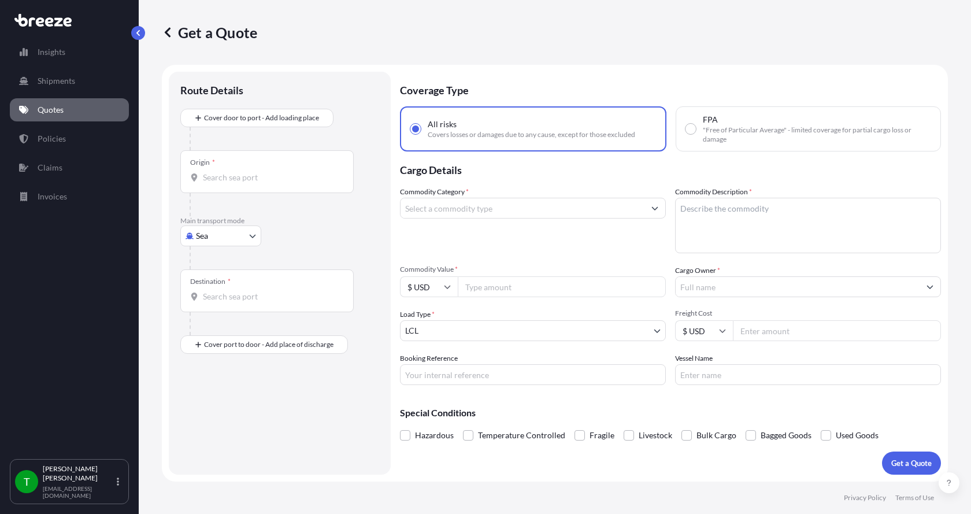
click at [193, 237] on body "Insights Shipments Quotes Policies Claims Invoices T [PERSON_NAME] [EMAIL_ADDRE…" at bounding box center [485, 257] width 971 height 514
click at [211, 303] on span "Road" at bounding box center [211, 308] width 19 height 12
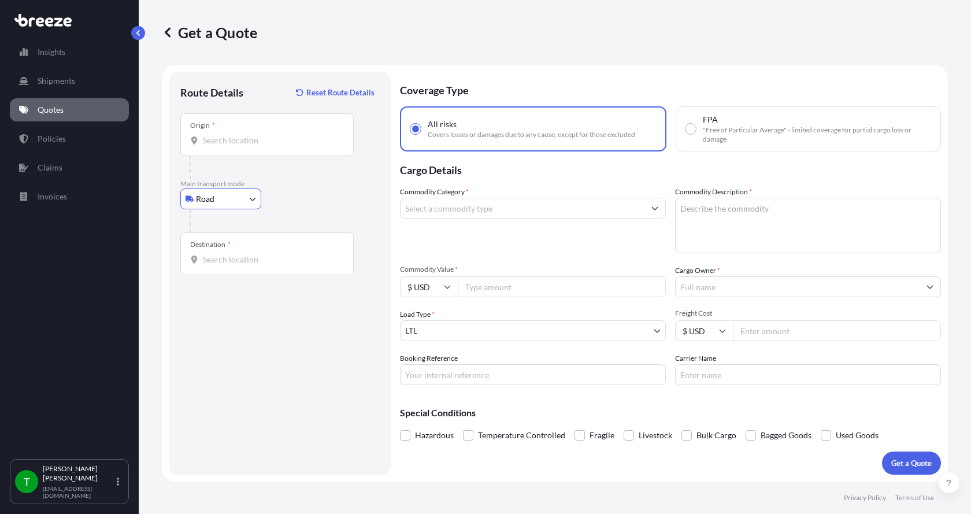
click at [234, 144] on input "Origin *" at bounding box center [271, 141] width 136 height 12
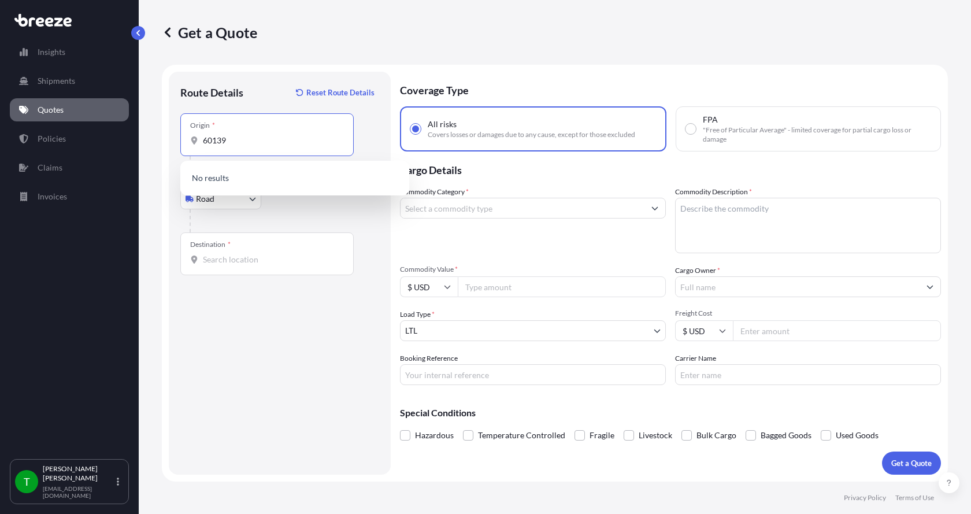
type input "60139"
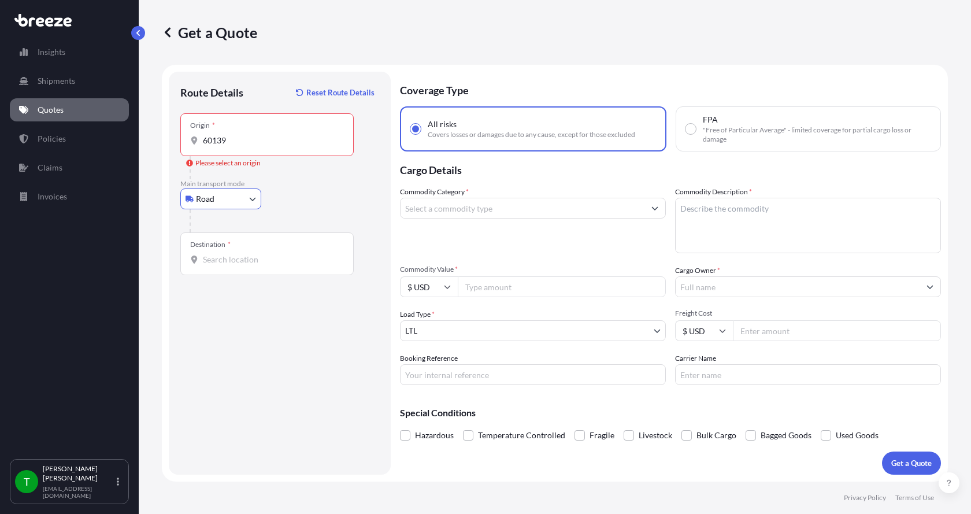
click at [235, 144] on input "60139" at bounding box center [271, 141] width 136 height 12
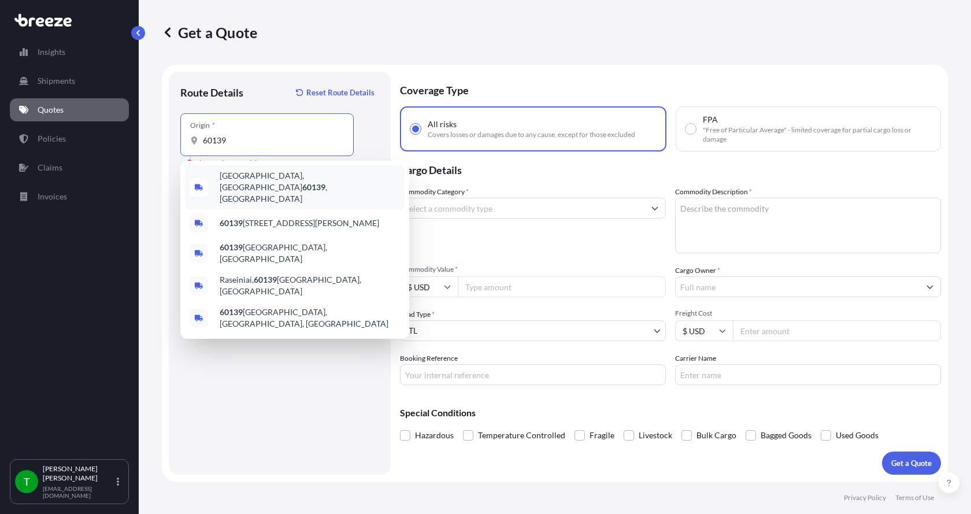
click at [242, 173] on span "[GEOGRAPHIC_DATA] , [GEOGRAPHIC_DATA]" at bounding box center [310, 187] width 180 height 35
type input "[GEOGRAPHIC_DATA], [GEOGRAPHIC_DATA]"
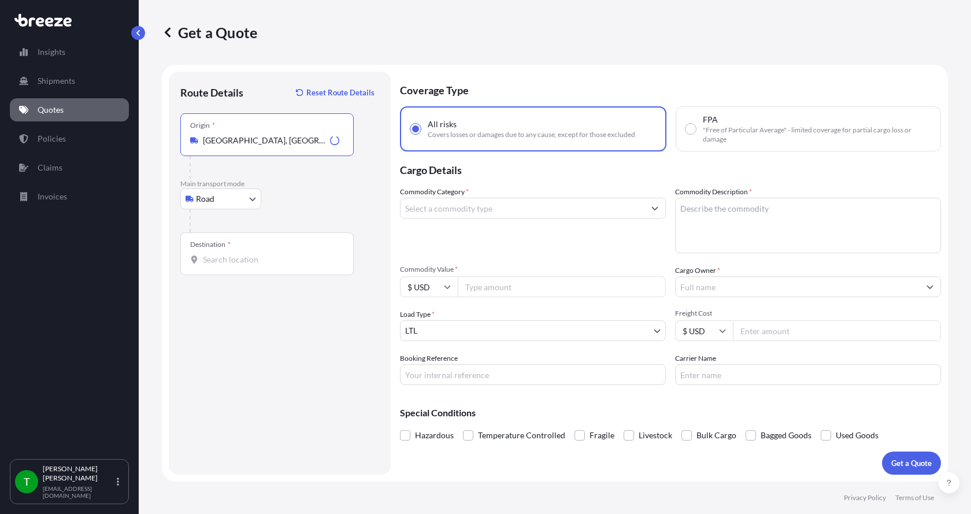
click at [224, 253] on div "Destination *" at bounding box center [266, 253] width 173 height 43
click at [224, 254] on input "Destination *" at bounding box center [271, 260] width 136 height 12
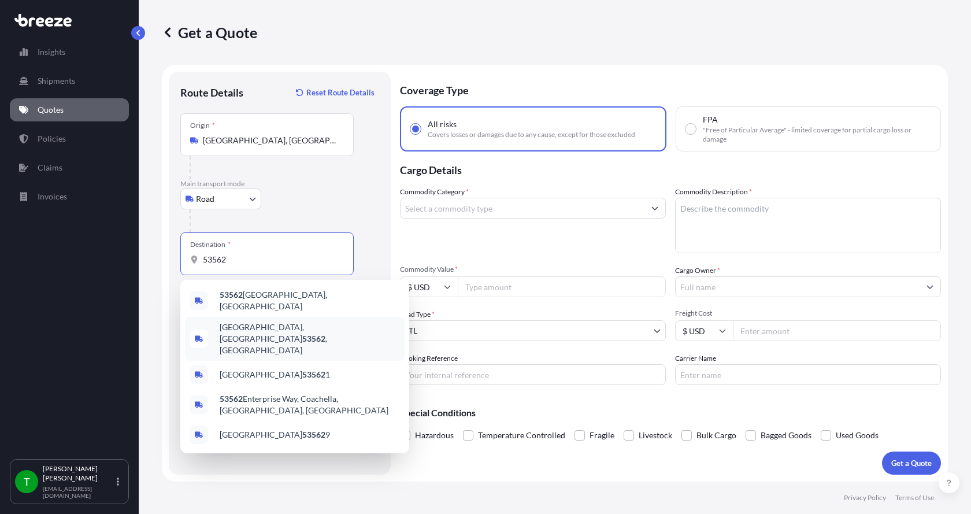
click at [257, 322] on span "[GEOGRAPHIC_DATA] , [GEOGRAPHIC_DATA]" at bounding box center [310, 339] width 180 height 35
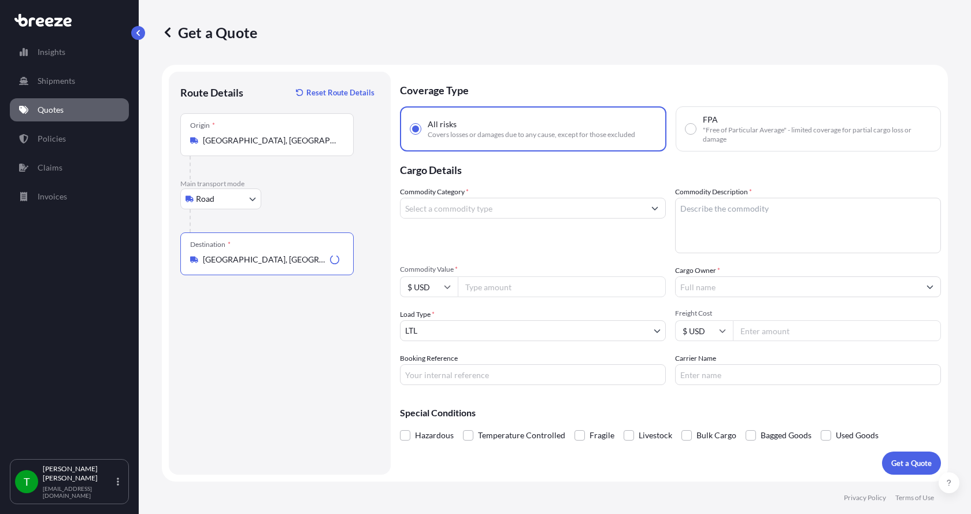
type input "[GEOGRAPHIC_DATA], [GEOGRAPHIC_DATA]"
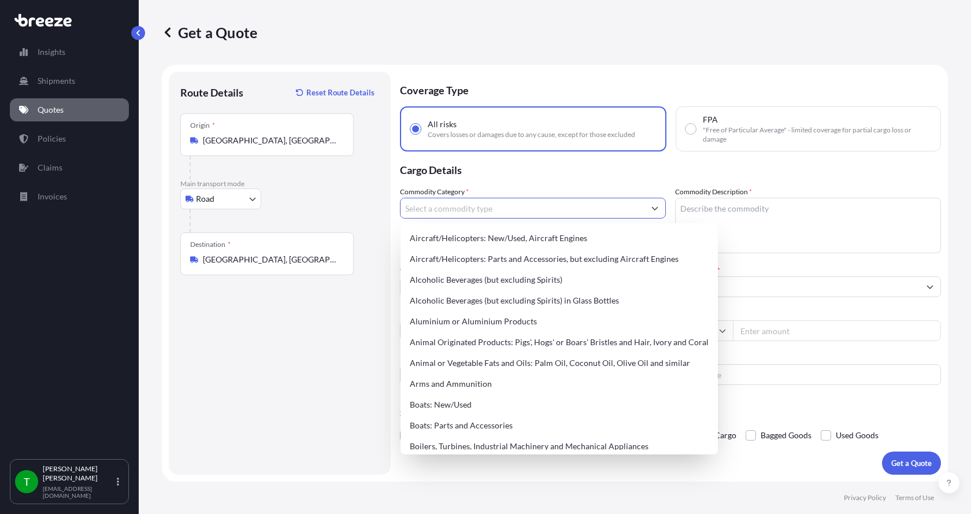
click at [467, 211] on input "Commodity Category *" at bounding box center [523, 208] width 244 height 21
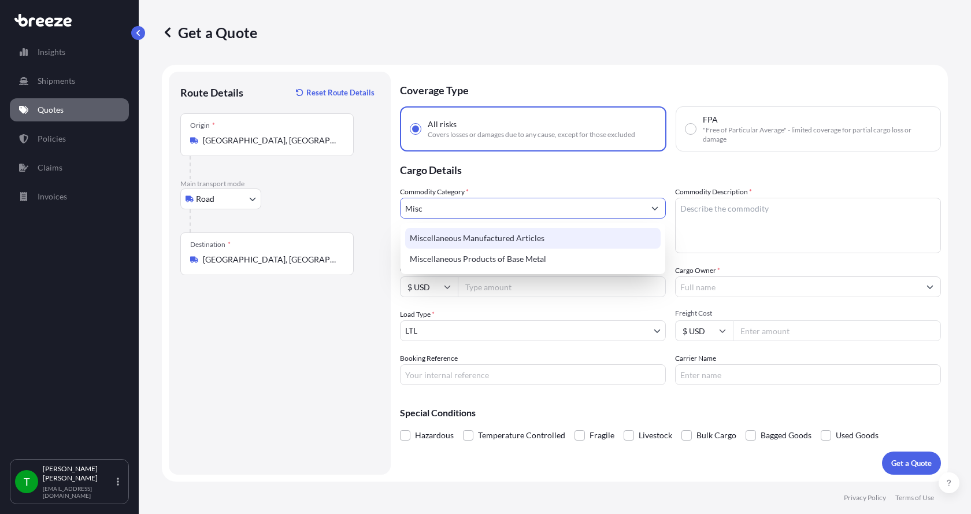
click at [461, 231] on div "Miscellaneous Manufactured Articles" at bounding box center [533, 238] width 256 height 21
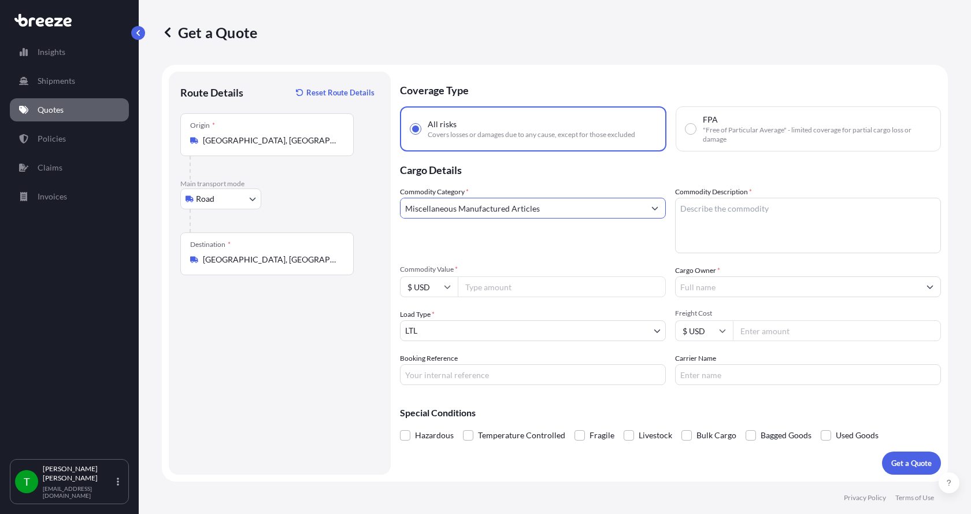
type input "Miscellaneous Manufactured Articles"
click at [707, 217] on textarea "Commodity Description *" at bounding box center [808, 226] width 266 height 56
type textarea "Stainless Steel Hoses"
click at [568, 280] on input "Commodity Value *" at bounding box center [562, 286] width 208 height 21
type input "8428.00"
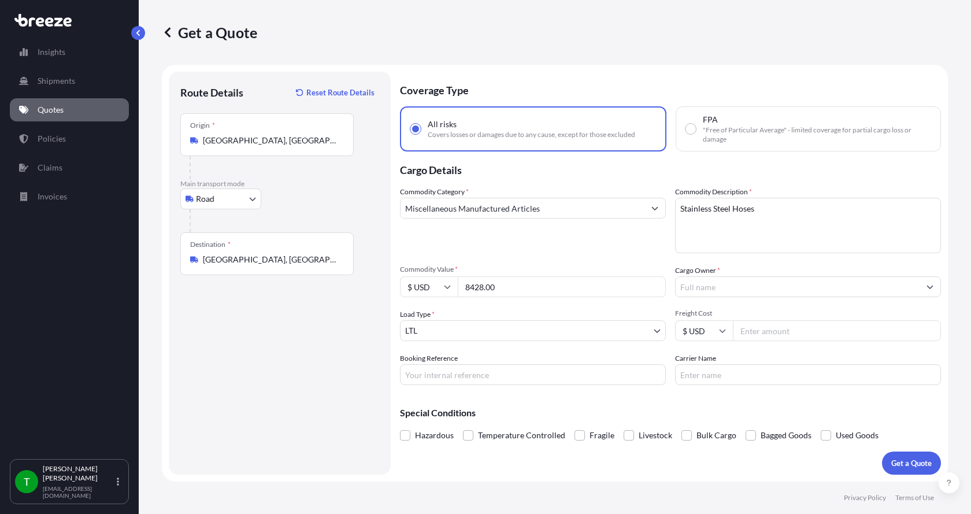
click at [714, 274] on label "Cargo Owner *" at bounding box center [697, 271] width 45 height 12
click at [714, 276] on input "Cargo Owner *" at bounding box center [798, 286] width 244 height 21
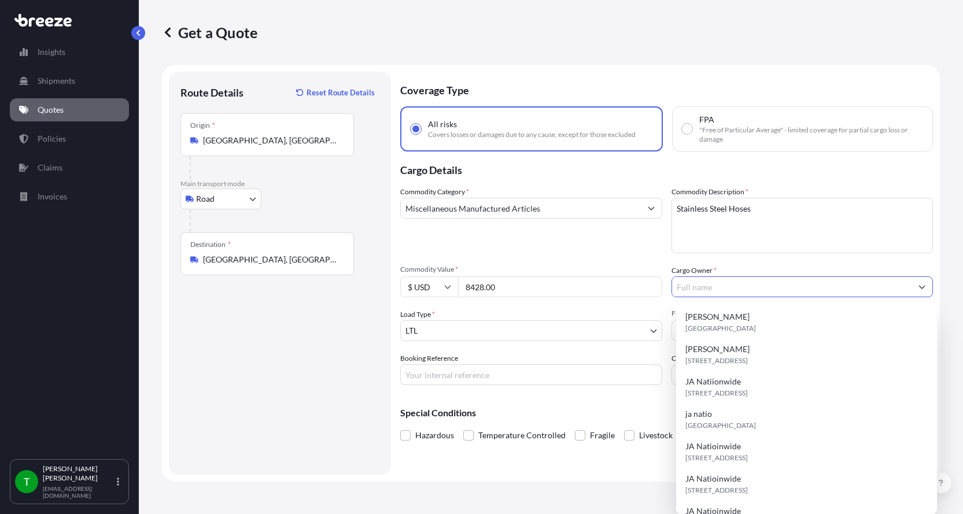
click at [714, 283] on input "Cargo Owner *" at bounding box center [792, 286] width 240 height 21
type input "JA Nationwide"
click at [540, 349] on div "Commodity Category * Miscellaneous Manufactured Articles Commodity Description …" at bounding box center [666, 285] width 533 height 199
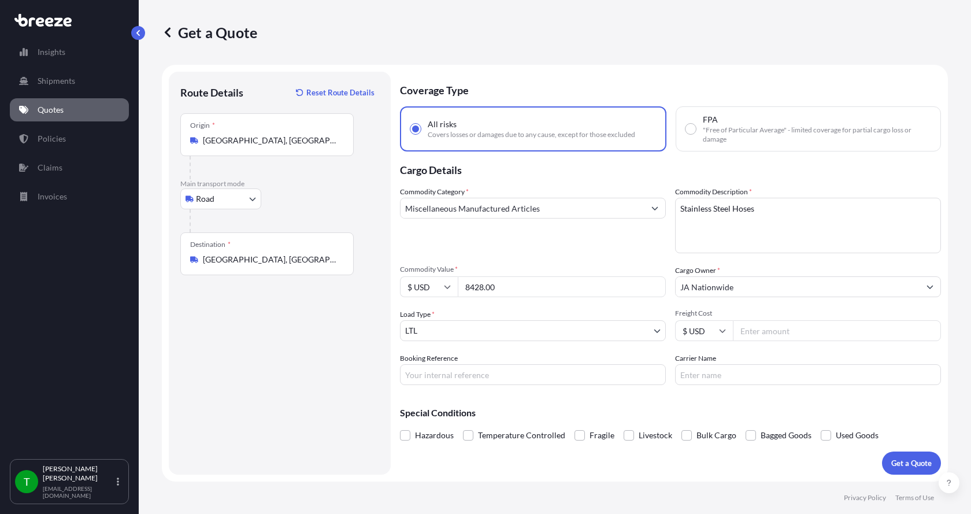
click at [765, 330] on input "Freight Cost" at bounding box center [837, 330] width 208 height 21
type input "215.00"
click at [740, 379] on input "Carrier Name" at bounding box center [808, 374] width 266 height 21
type input "[GEOGRAPHIC_DATA]"
click at [724, 413] on p "Special Conditions" at bounding box center [670, 412] width 541 height 9
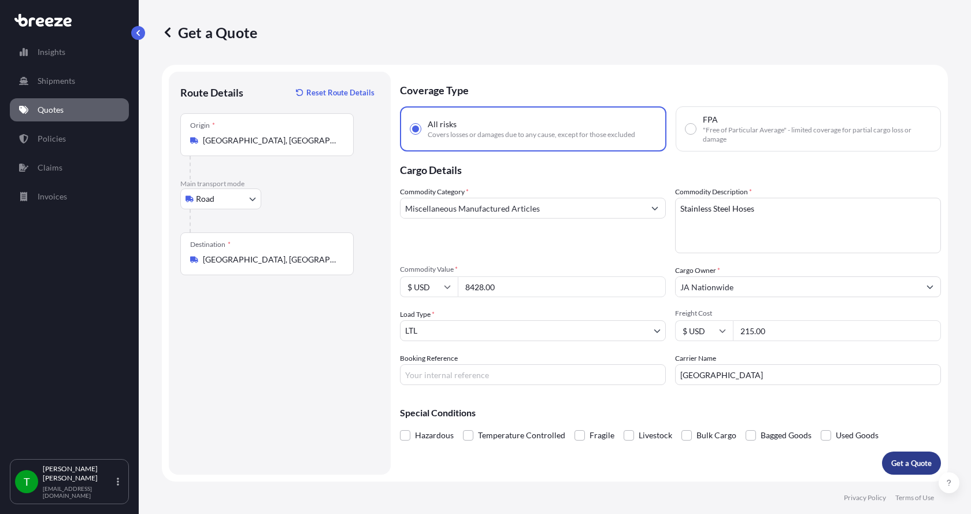
click at [910, 461] on p "Get a Quote" at bounding box center [912, 463] width 40 height 12
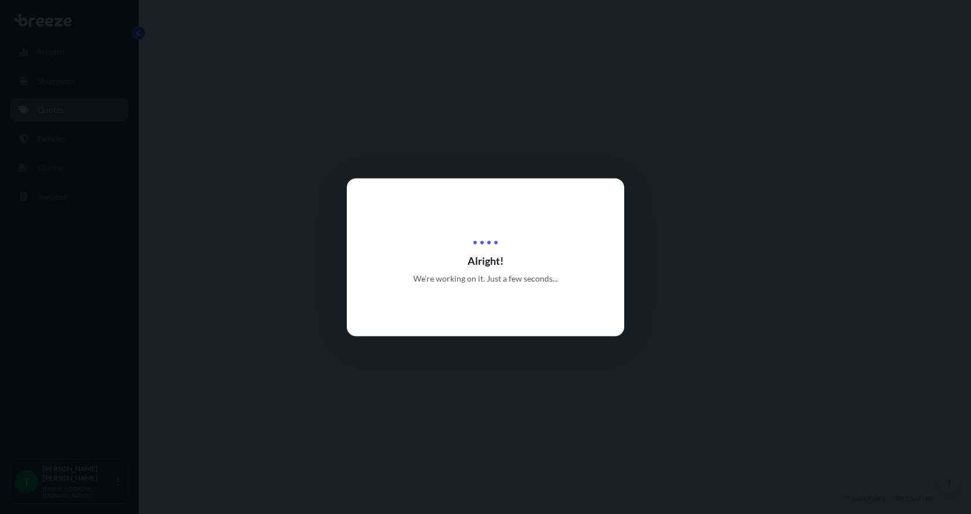
select select "Road"
select select "1"
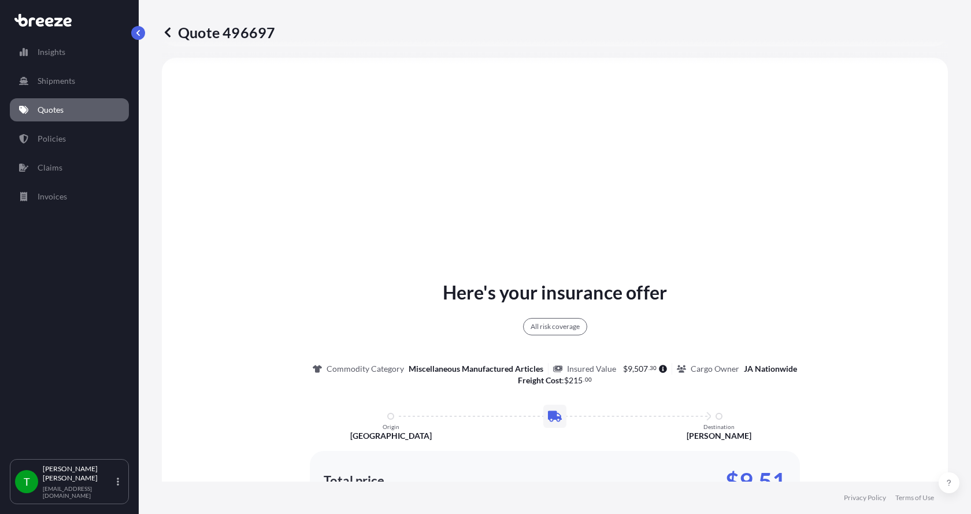
scroll to position [601, 0]
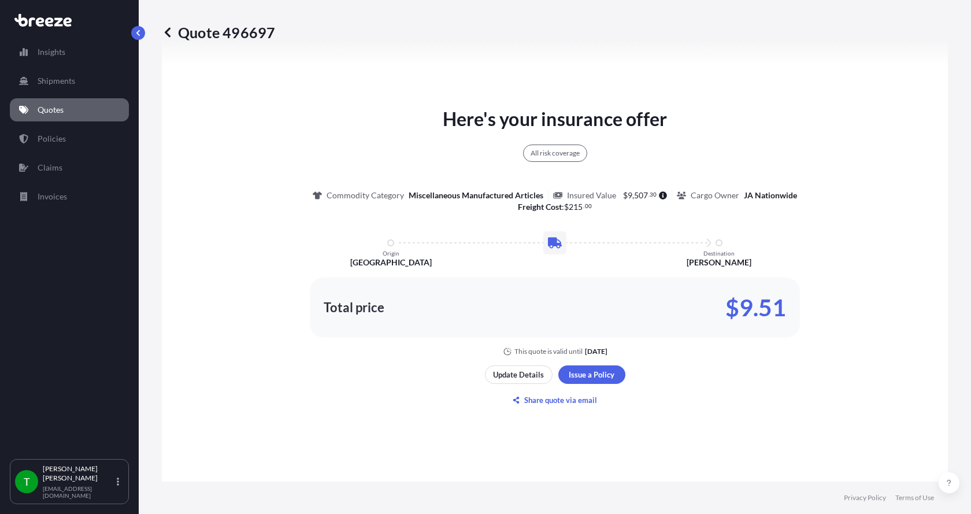
click at [49, 115] on p "Quotes" at bounding box center [51, 110] width 26 height 12
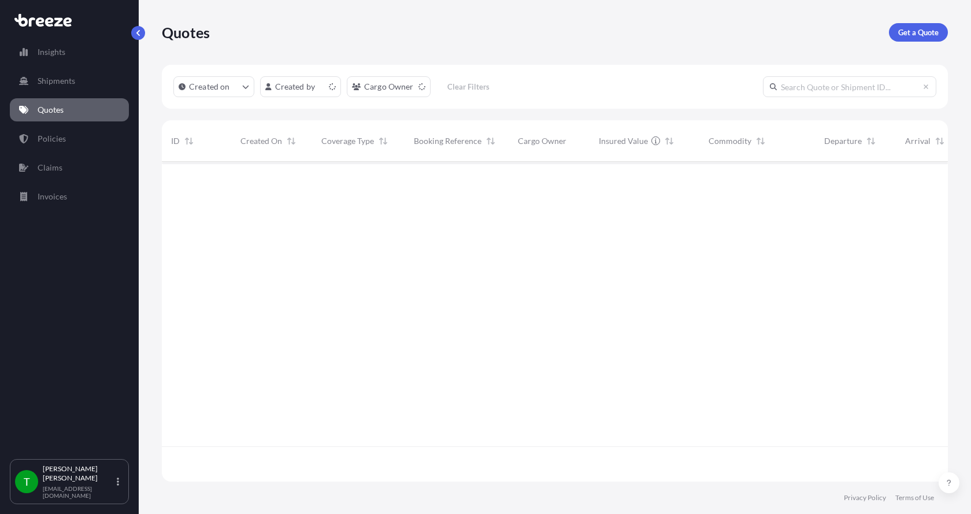
scroll to position [317, 778]
click at [931, 31] on p "Get a Quote" at bounding box center [919, 33] width 40 height 12
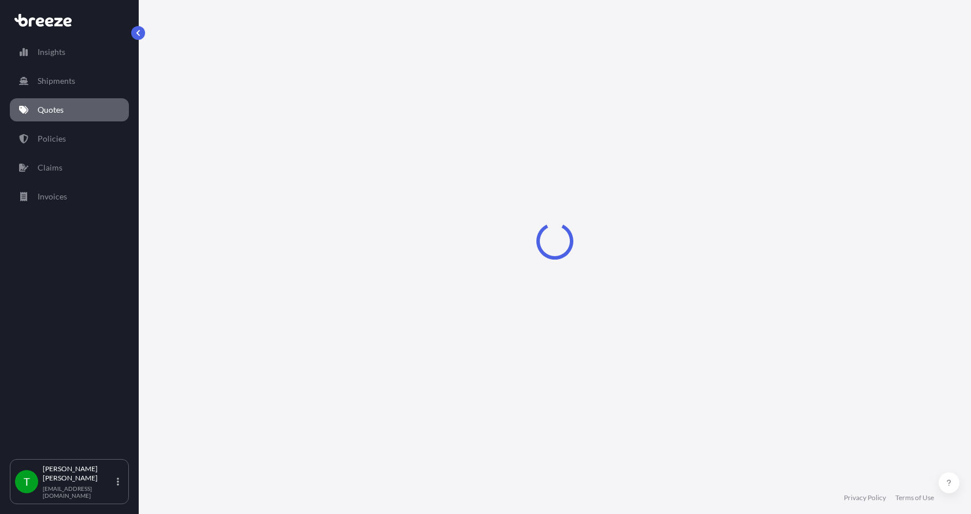
select select "Sea"
select select "1"
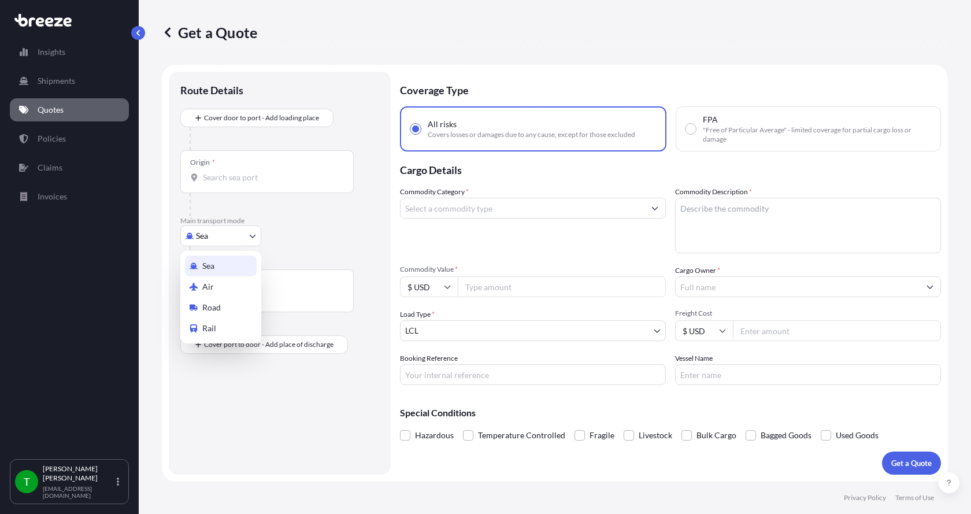
click at [204, 237] on body "Insights Shipments Quotes Policies Claims Invoices T [PERSON_NAME] [EMAIL_ADDRE…" at bounding box center [485, 257] width 971 height 514
click at [213, 305] on span "Road" at bounding box center [211, 308] width 19 height 12
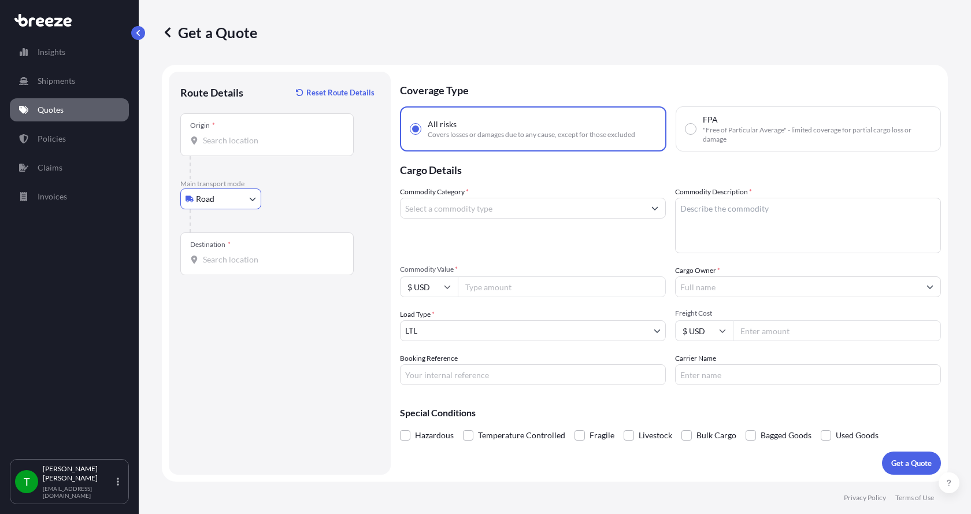
click at [209, 135] on input "Origin *" at bounding box center [271, 141] width 136 height 12
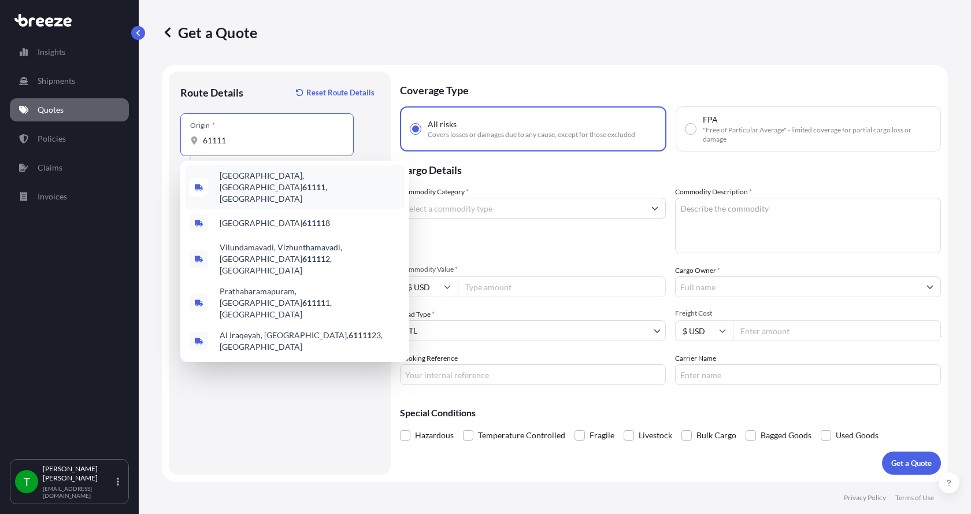
click at [237, 181] on span "[GEOGRAPHIC_DATA] , [GEOGRAPHIC_DATA]" at bounding box center [310, 187] width 180 height 35
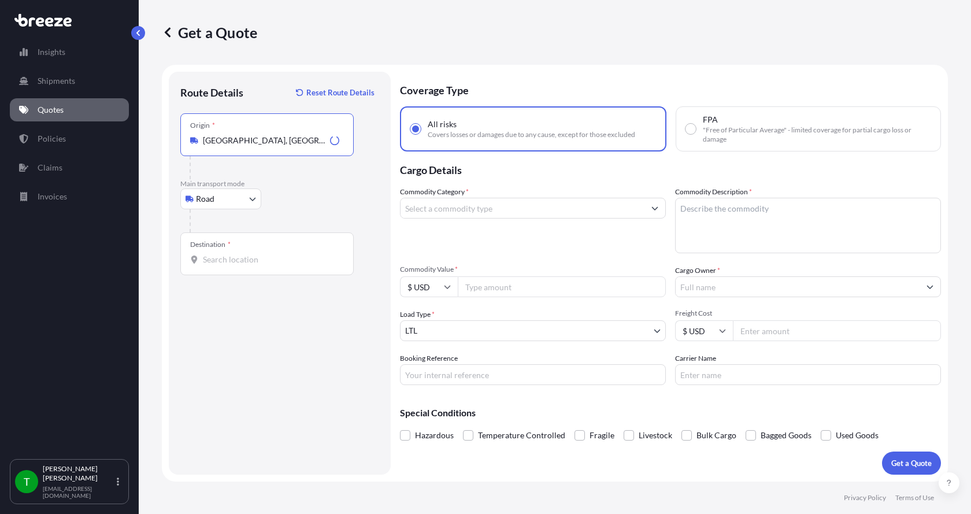
type input "[GEOGRAPHIC_DATA], [GEOGRAPHIC_DATA]"
click at [215, 260] on input "Destination *" at bounding box center [271, 260] width 136 height 12
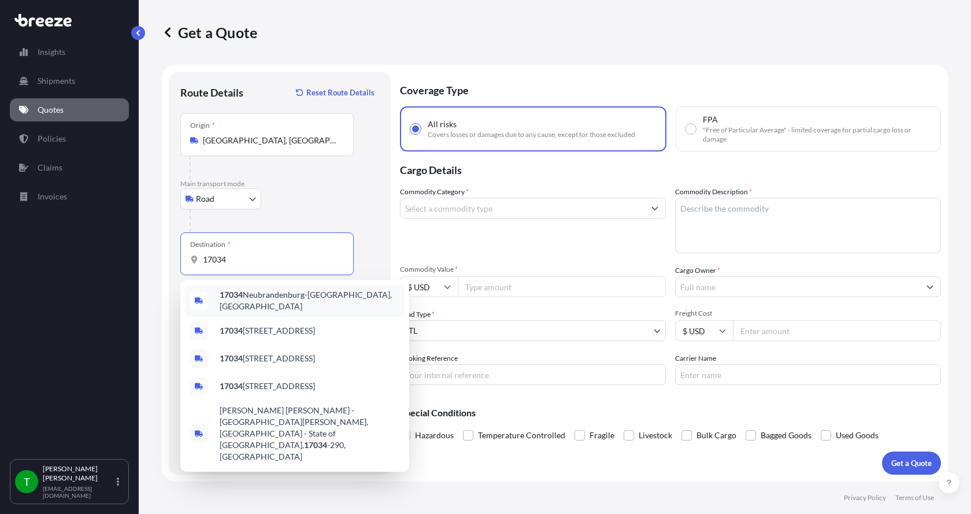
drag, startPoint x: 235, startPoint y: 263, endPoint x: 99, endPoint y: 273, distance: 136.9
click at [99, 274] on div "Insights Shipments Quotes Policies Claims Invoices T [PERSON_NAME] [EMAIL_ADDRE…" at bounding box center [485, 257] width 971 height 514
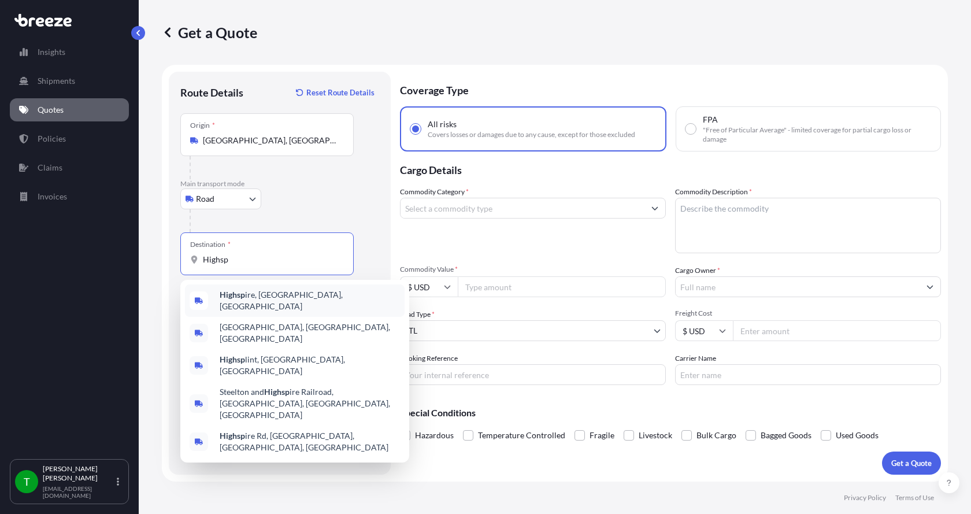
click at [223, 300] on b "Highsp" at bounding box center [232, 295] width 25 height 10
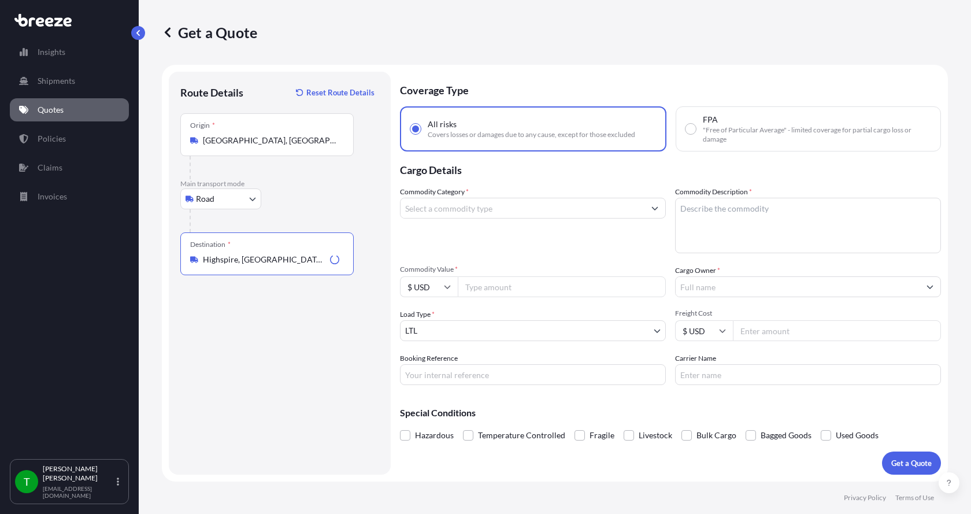
type input "Highspire, [GEOGRAPHIC_DATA], [GEOGRAPHIC_DATA]"
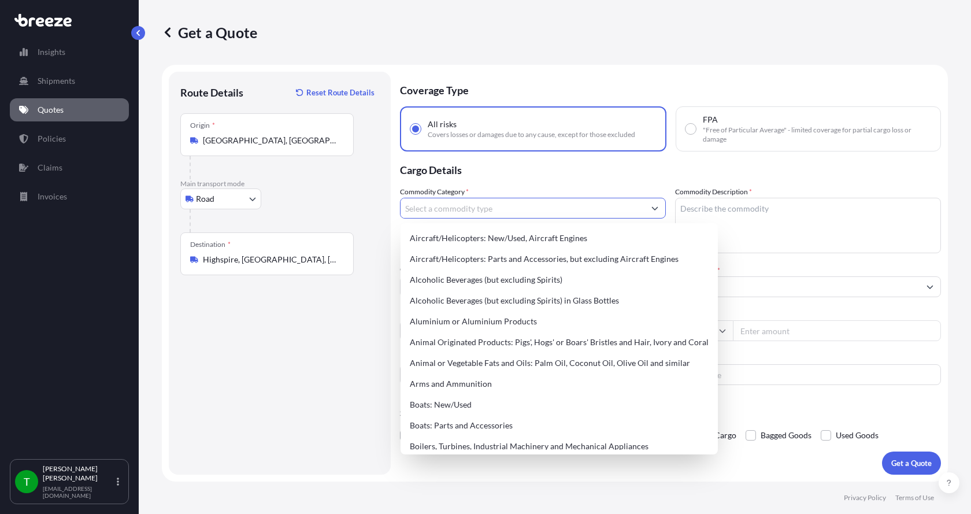
click at [437, 208] on input "Commodity Category *" at bounding box center [523, 208] width 244 height 21
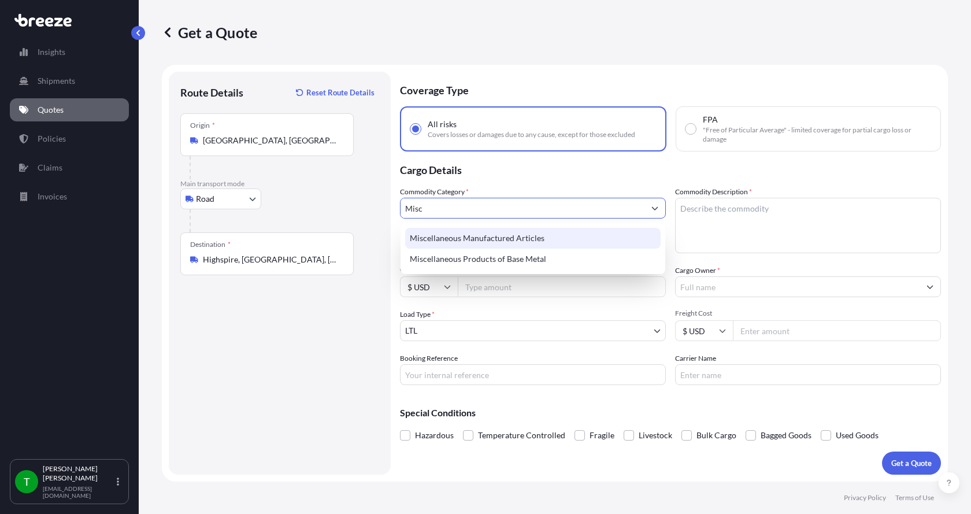
click at [453, 234] on div "Miscellaneous Manufactured Articles" at bounding box center [533, 238] width 256 height 21
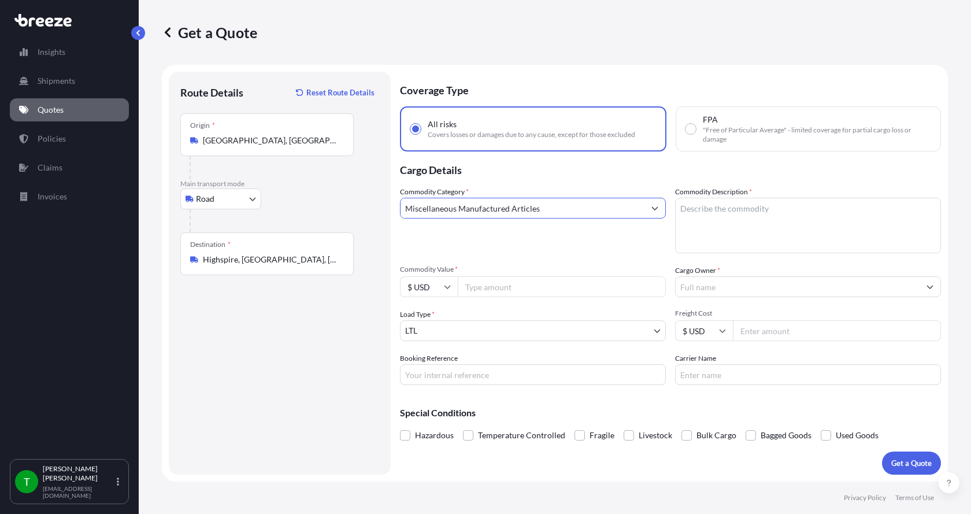
type input "Miscellaneous Manufactured Articles"
click at [721, 208] on textarea "Commodity Description *" at bounding box center [808, 226] width 266 height 56
type textarea "INTRM SUPT"
click at [498, 287] on input "Commodity Value *" at bounding box center [562, 286] width 208 height 21
click at [480, 287] on input "Commodity Value *" at bounding box center [562, 286] width 208 height 21
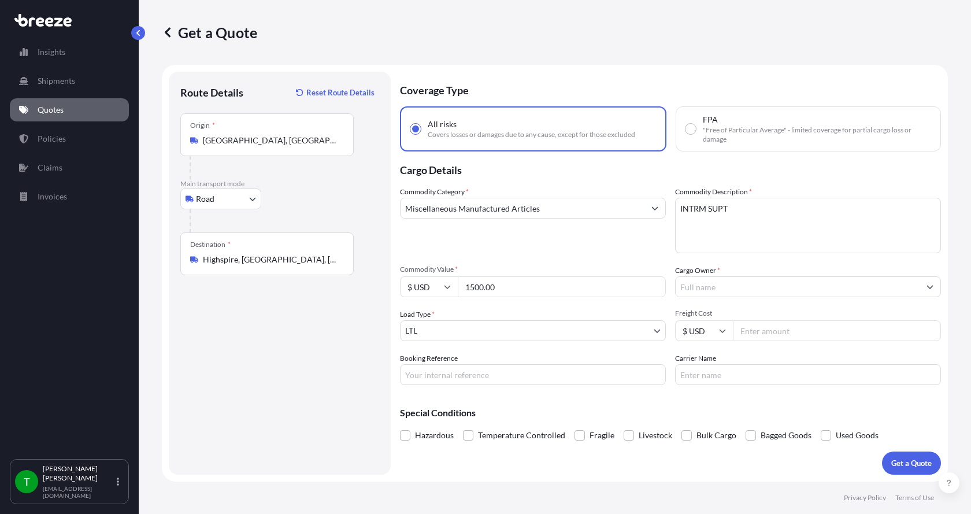
type input "1500.00"
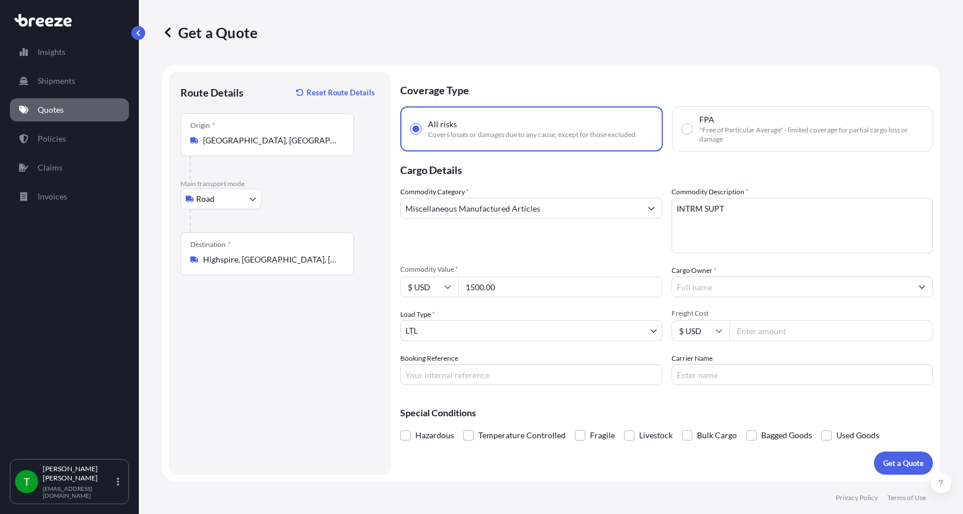
click at [780, 285] on input "Cargo Owner *" at bounding box center [792, 286] width 240 height 21
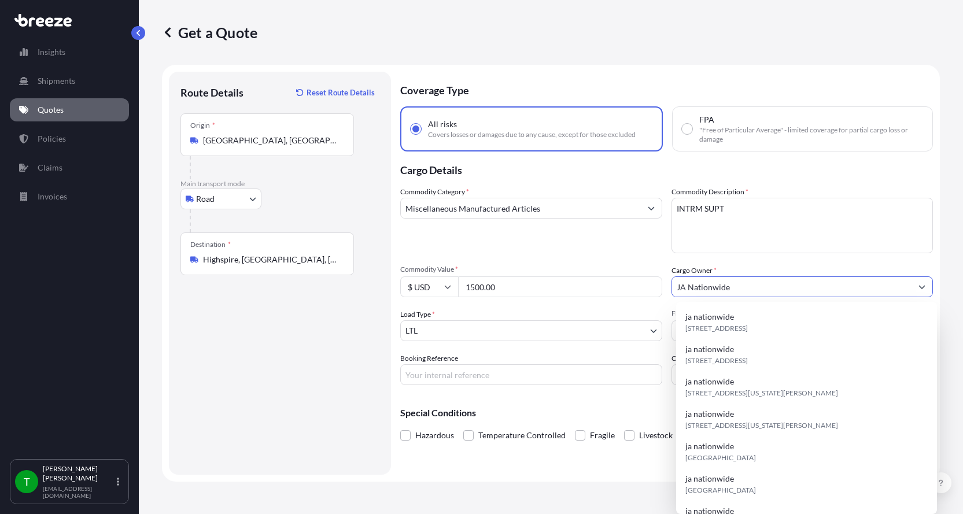
type input "JA Nationwide"
click at [450, 377] on input "Booking Reference" at bounding box center [531, 374] width 262 height 21
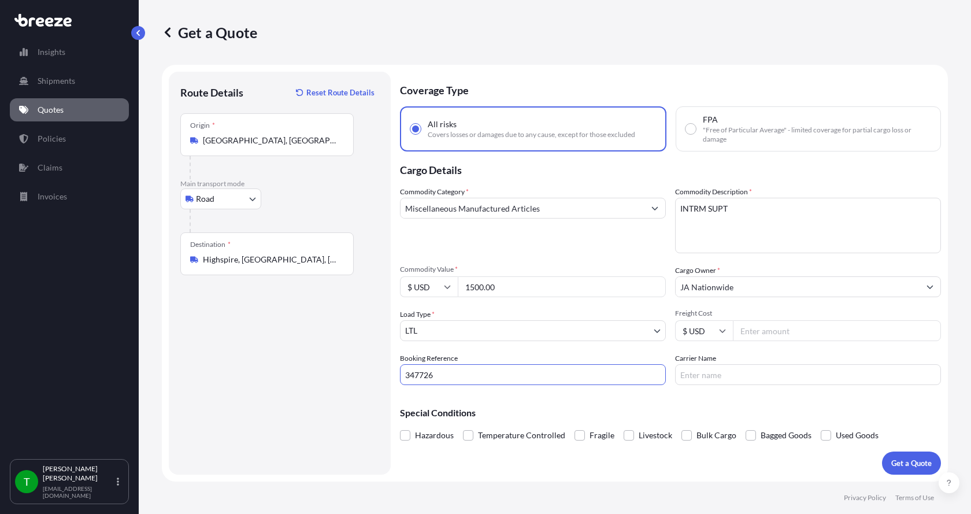
type input "347726"
click at [743, 332] on input "Freight Cost" at bounding box center [837, 330] width 208 height 21
type input "320.00"
click at [721, 372] on input "Carrier Name" at bounding box center [808, 374] width 266 height 21
type input "[PERSON_NAME] XPO"
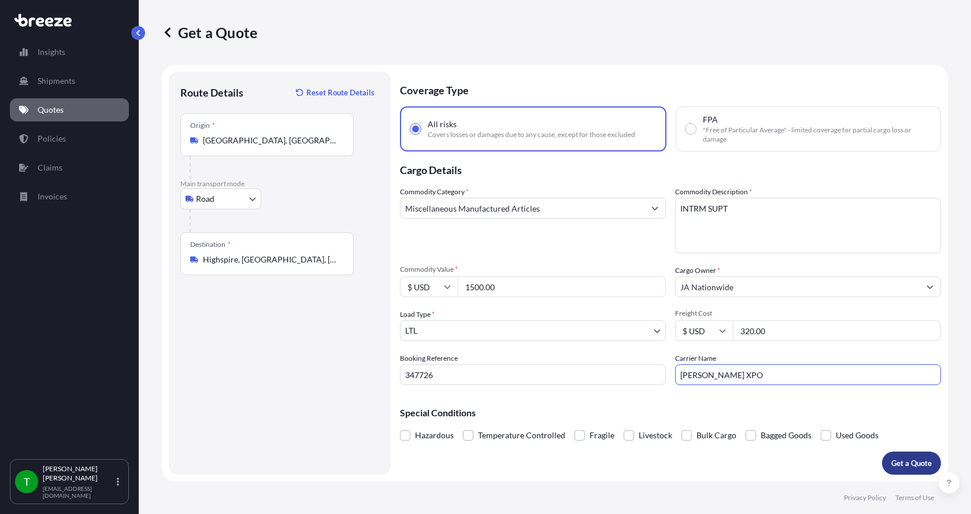
click at [907, 456] on button "Get a Quote" at bounding box center [911, 463] width 59 height 23
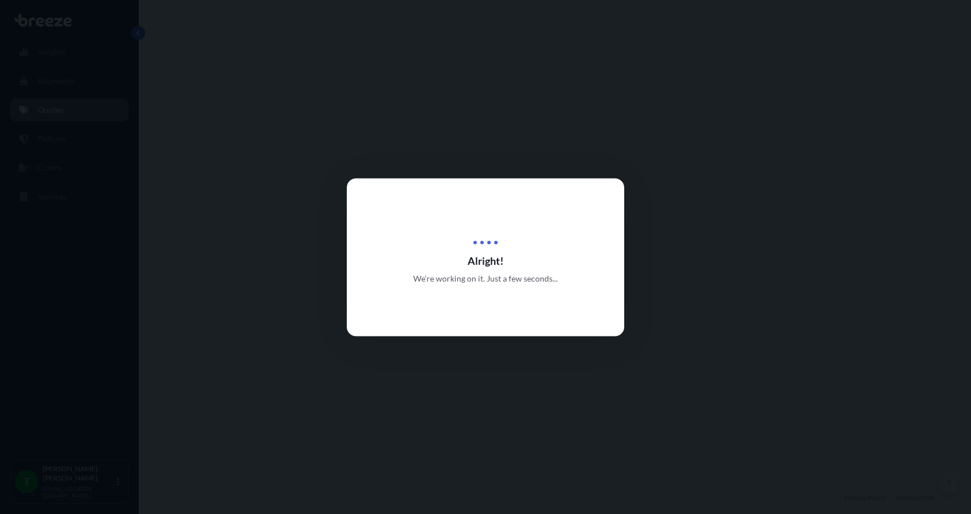
select select "Road"
select select "1"
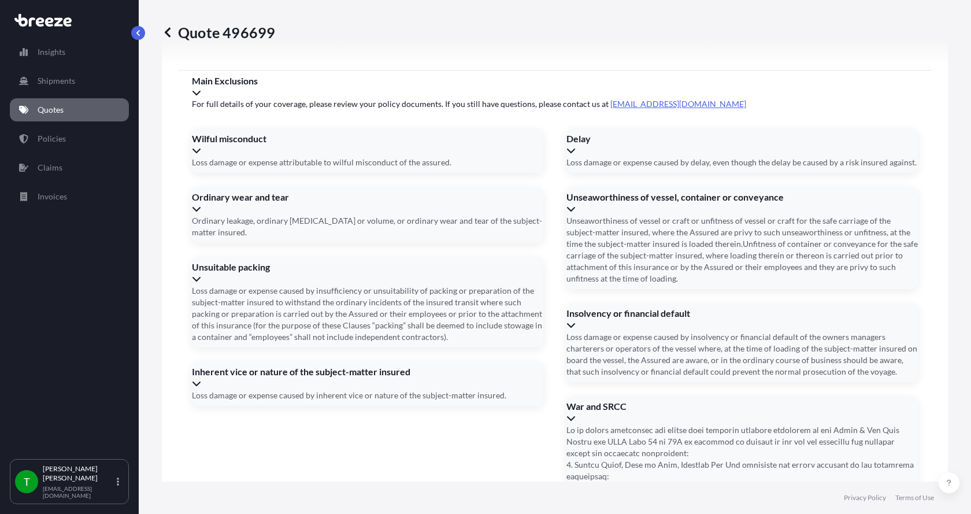
scroll to position [1521, 0]
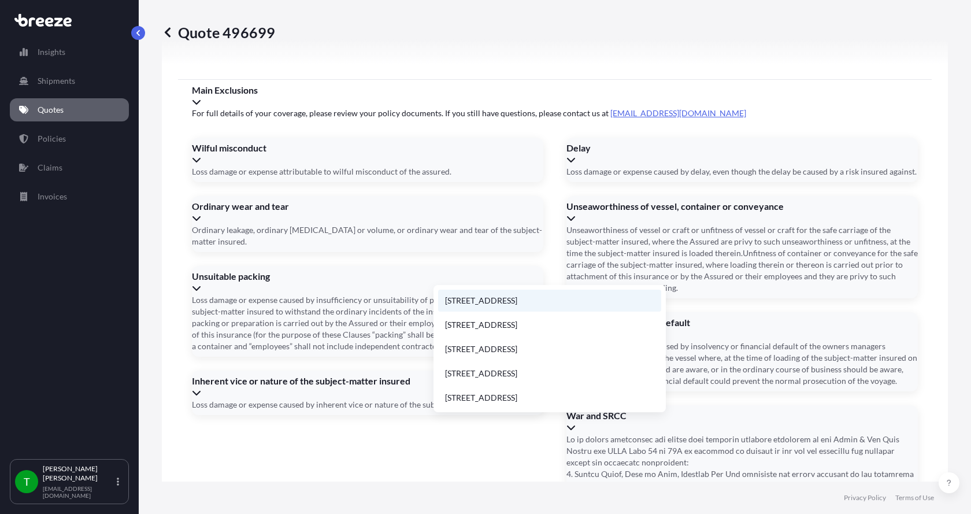
click at [471, 298] on li "[STREET_ADDRESS]" at bounding box center [549, 301] width 223 height 22
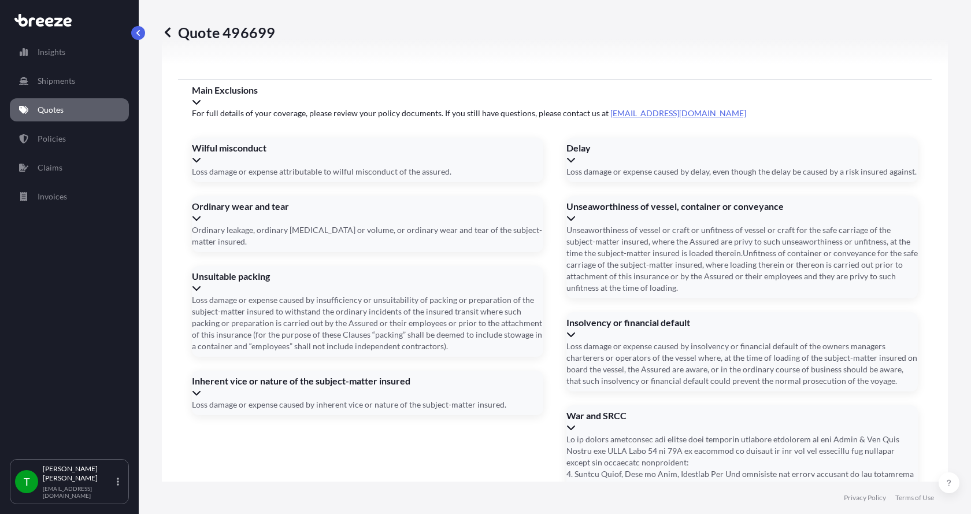
type input "[STREET_ADDRESS]"
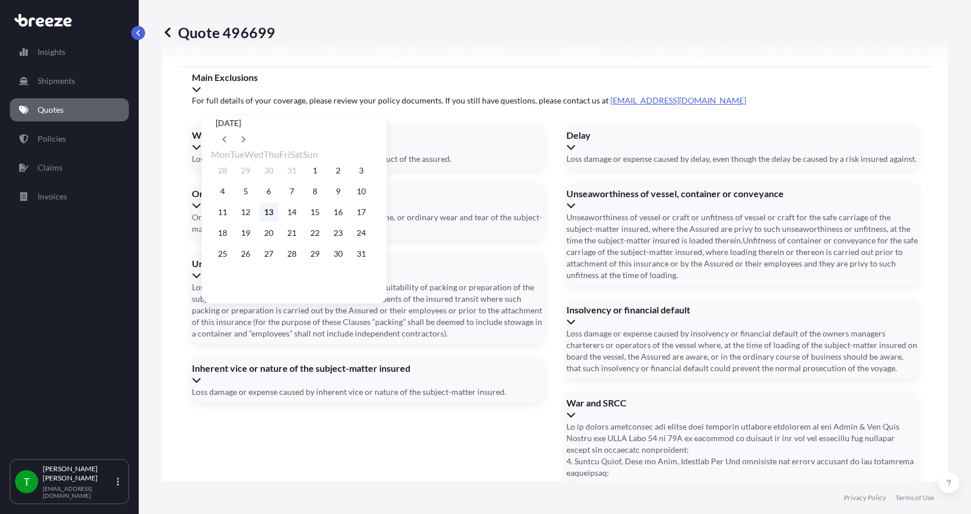
click at [278, 215] on button "13" at bounding box center [269, 212] width 19 height 19
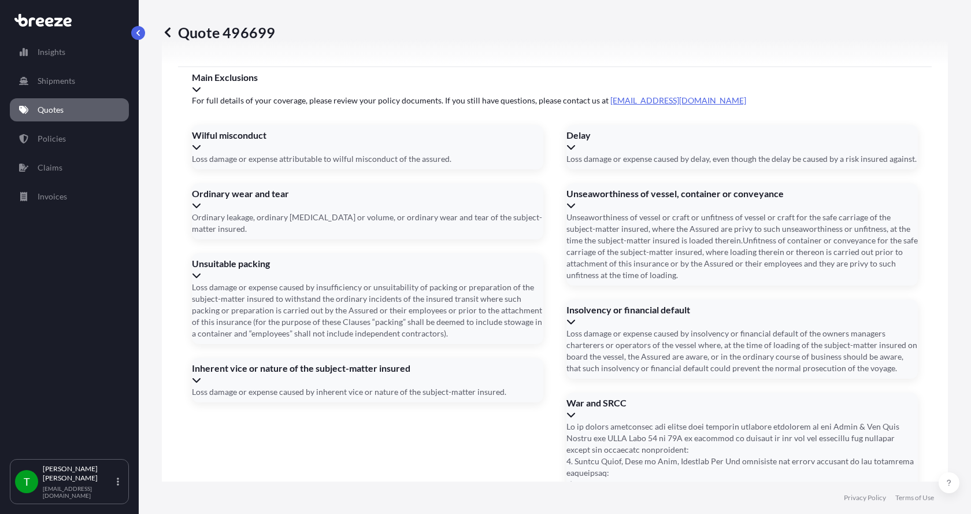
type input "[DATE]"
click at [278, 215] on button "13" at bounding box center [275, 211] width 14 height 10
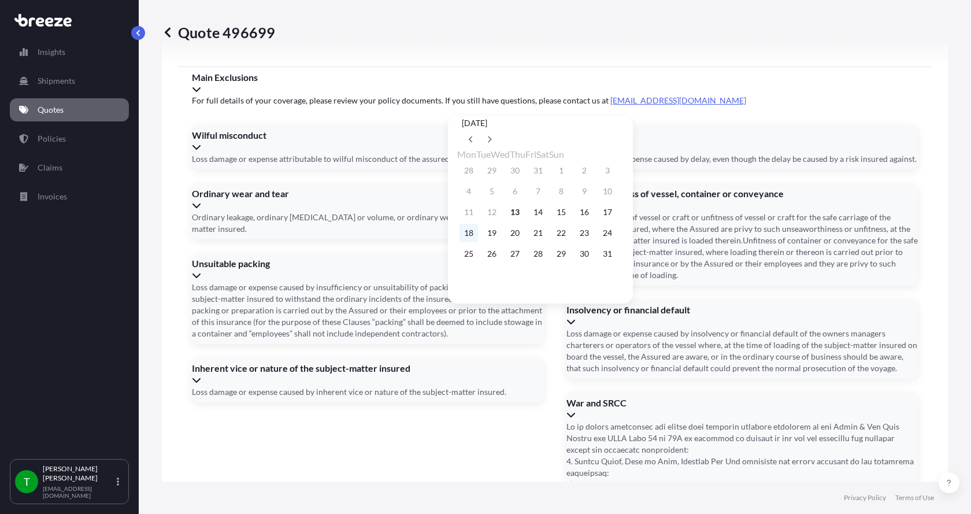
click at [466, 236] on button "18" at bounding box center [469, 233] width 19 height 19
type input "[DATE]"
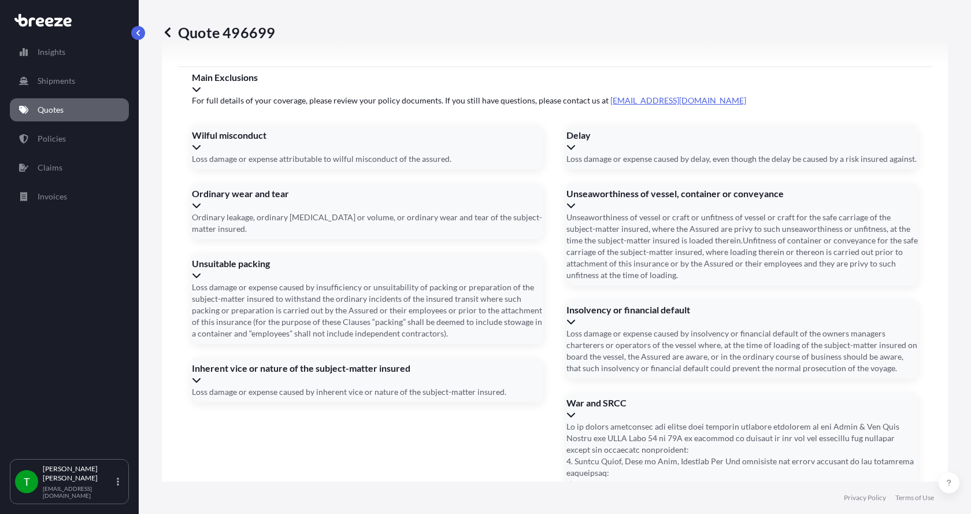
click at [480, 228] on button "18" at bounding box center [487, 223] width 14 height 10
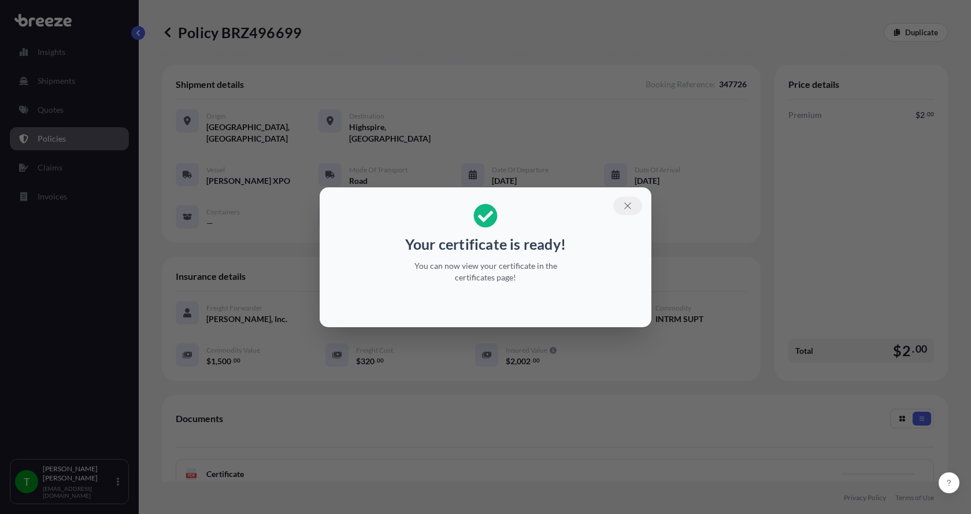
click at [626, 204] on icon "button" at bounding box center [628, 205] width 6 height 6
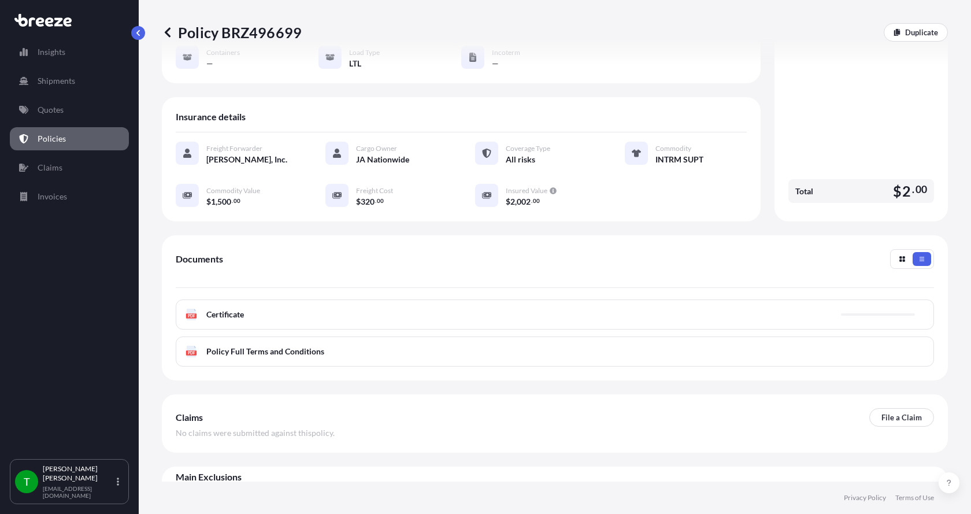
scroll to position [170, 0]
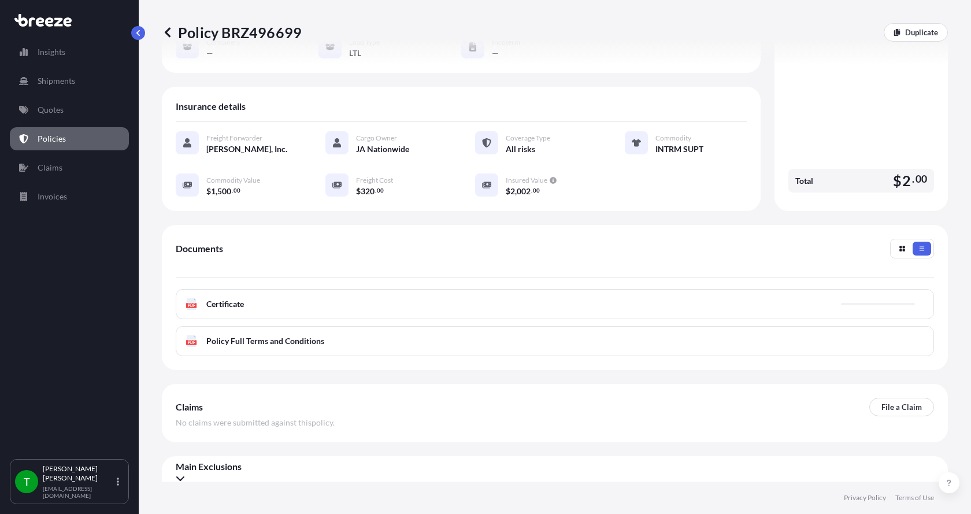
click at [188, 304] on text "PDF" at bounding box center [192, 306] width 8 height 4
click at [194, 298] on icon at bounding box center [192, 304] width 10 height 12
click at [46, 110] on p "Quotes" at bounding box center [51, 110] width 26 height 12
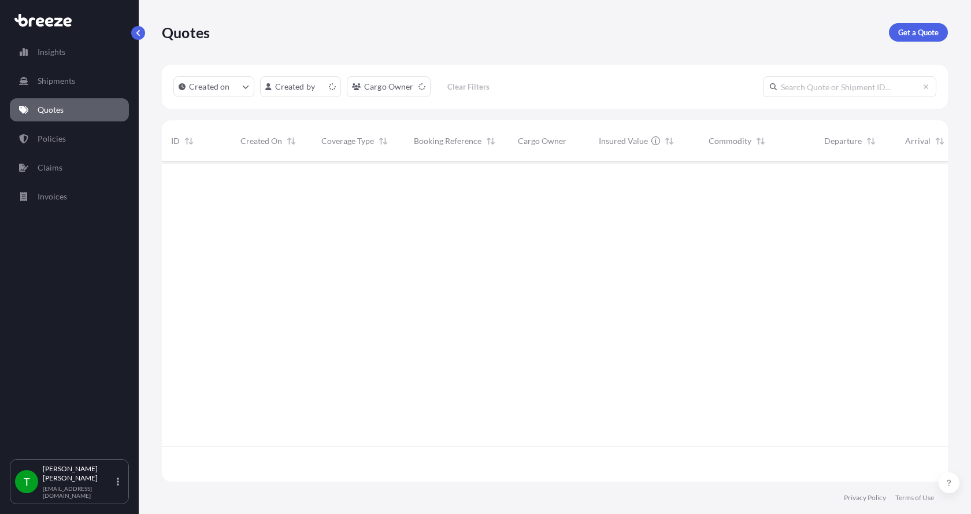
scroll to position [317, 778]
click at [801, 90] on input "text" at bounding box center [849, 86] width 173 height 21
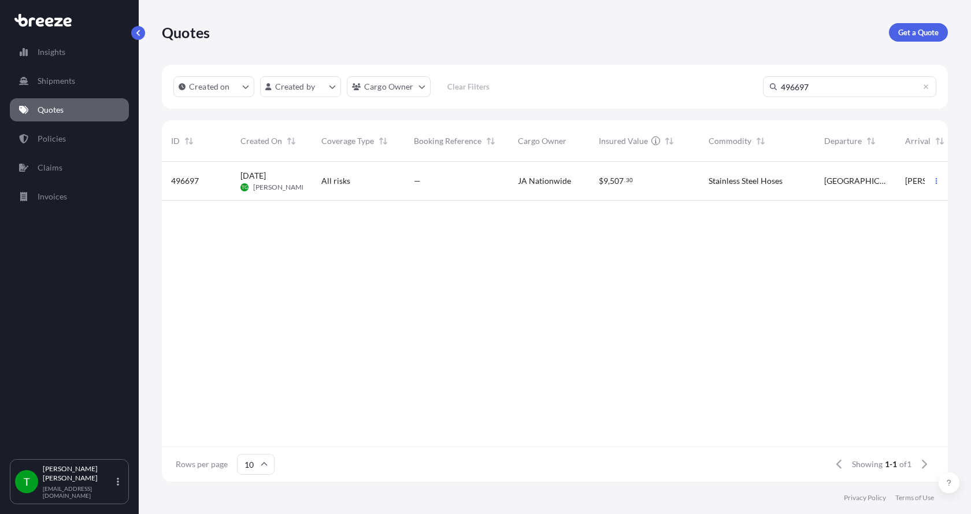
type input "496697"
click at [199, 182] on span "496697" at bounding box center [185, 181] width 28 height 12
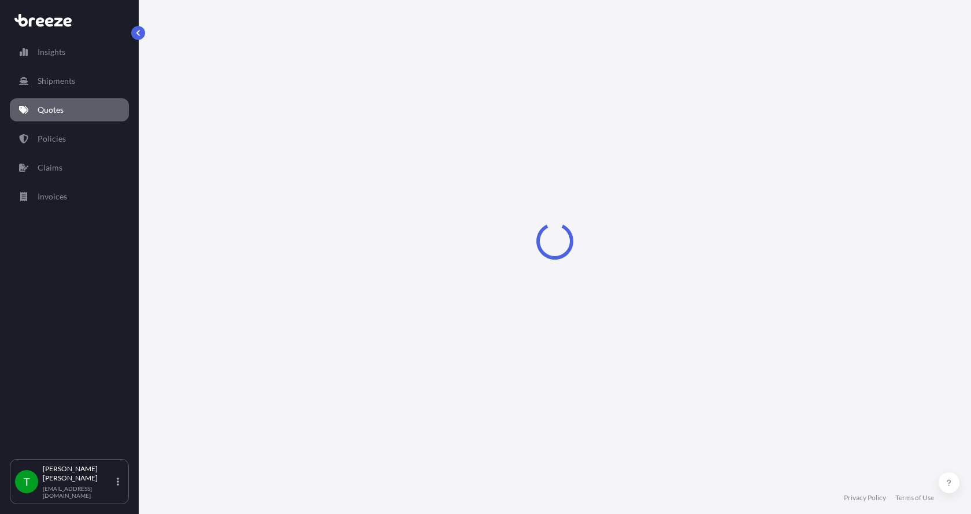
select select "Road"
select select "1"
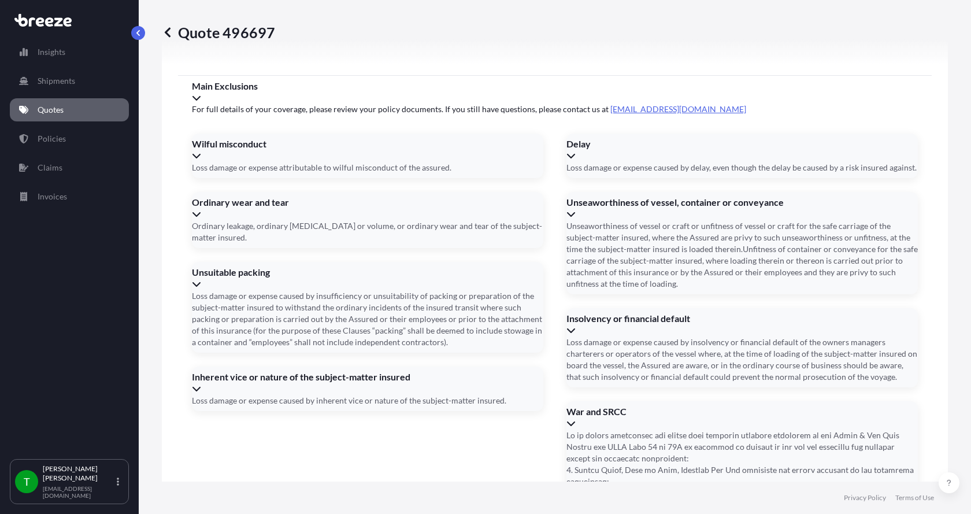
scroll to position [1521, 0]
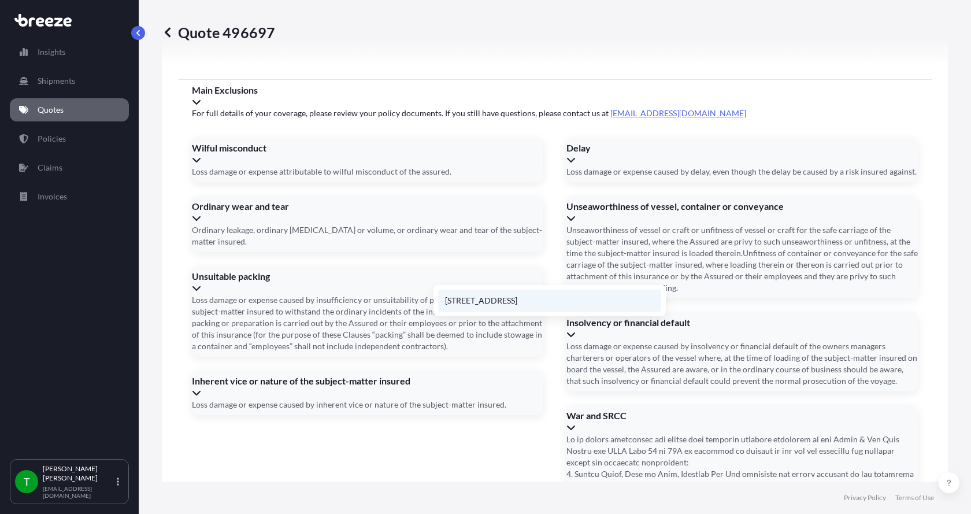
click at [518, 300] on li "[STREET_ADDRESS]" at bounding box center [549, 301] width 223 height 22
type input "[STREET_ADDRESS]"
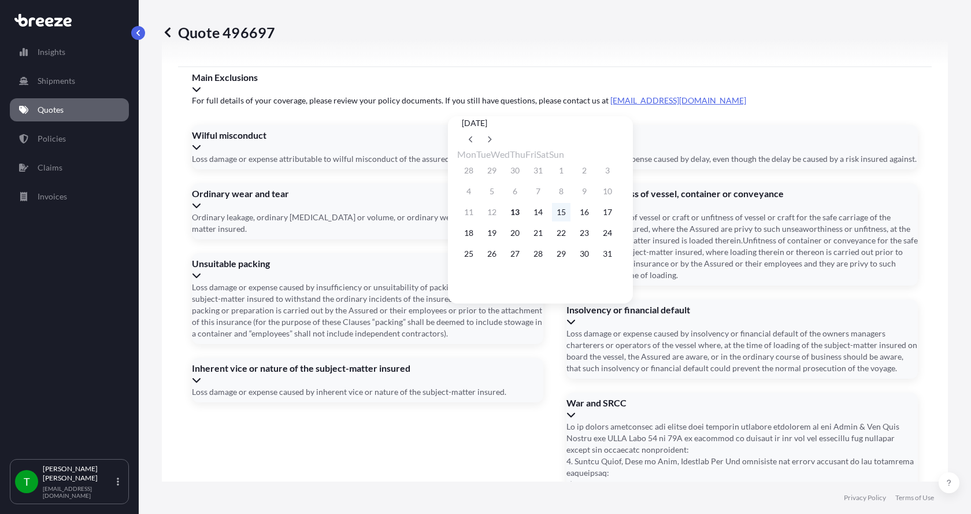
click at [571, 214] on button "15" at bounding box center [561, 212] width 19 height 19
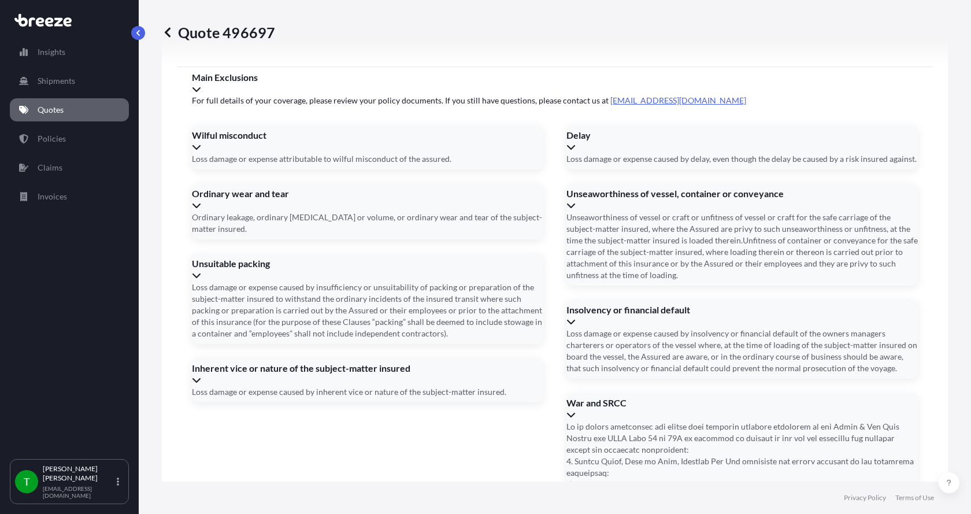
type input "[DATE]"
click at [563, 214] on button "15" at bounding box center [556, 211] width 14 height 10
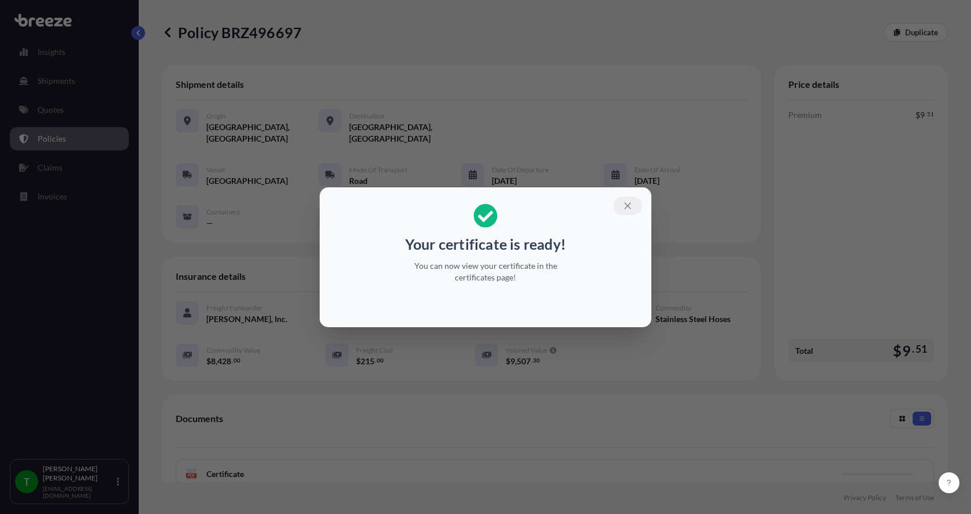
click at [629, 204] on icon "button" at bounding box center [628, 206] width 10 height 10
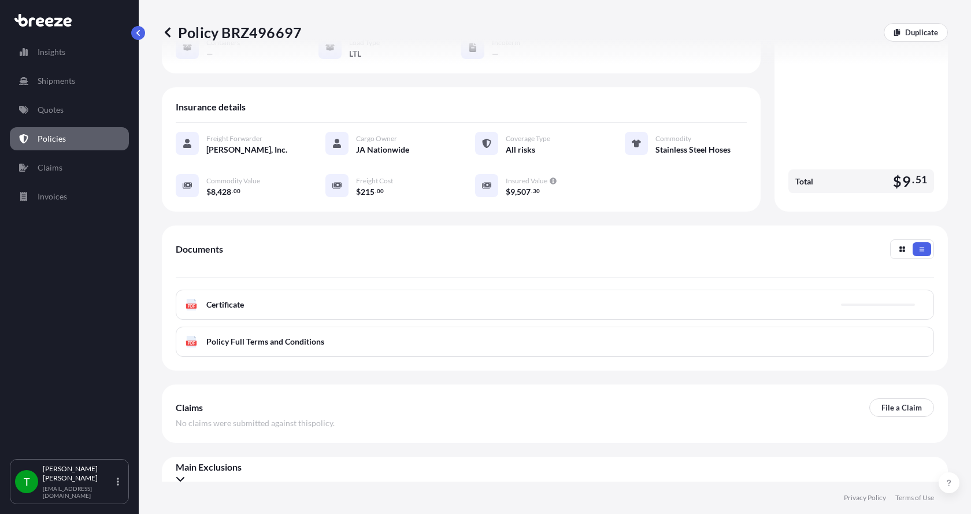
scroll to position [173, 0]
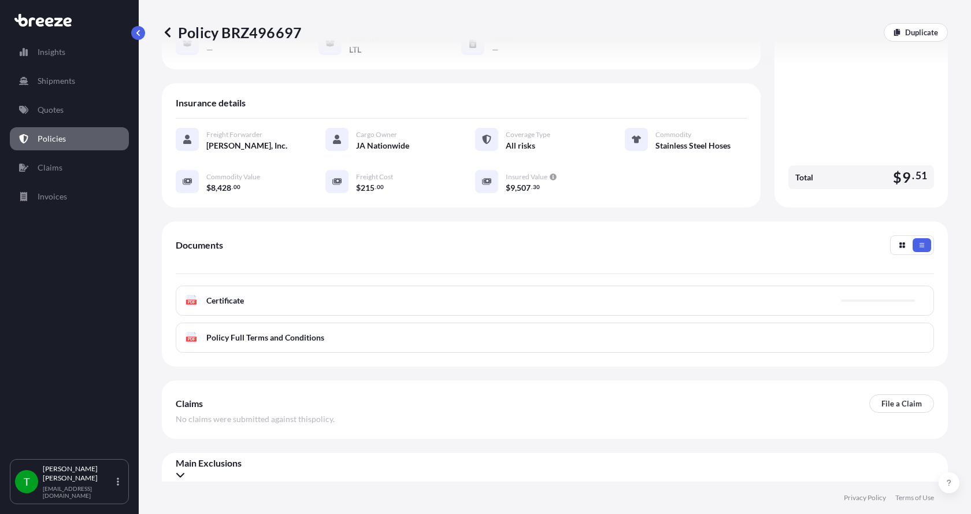
click at [188, 298] on icon at bounding box center [192, 301] width 10 height 12
